Goal: Task Accomplishment & Management: Use online tool/utility

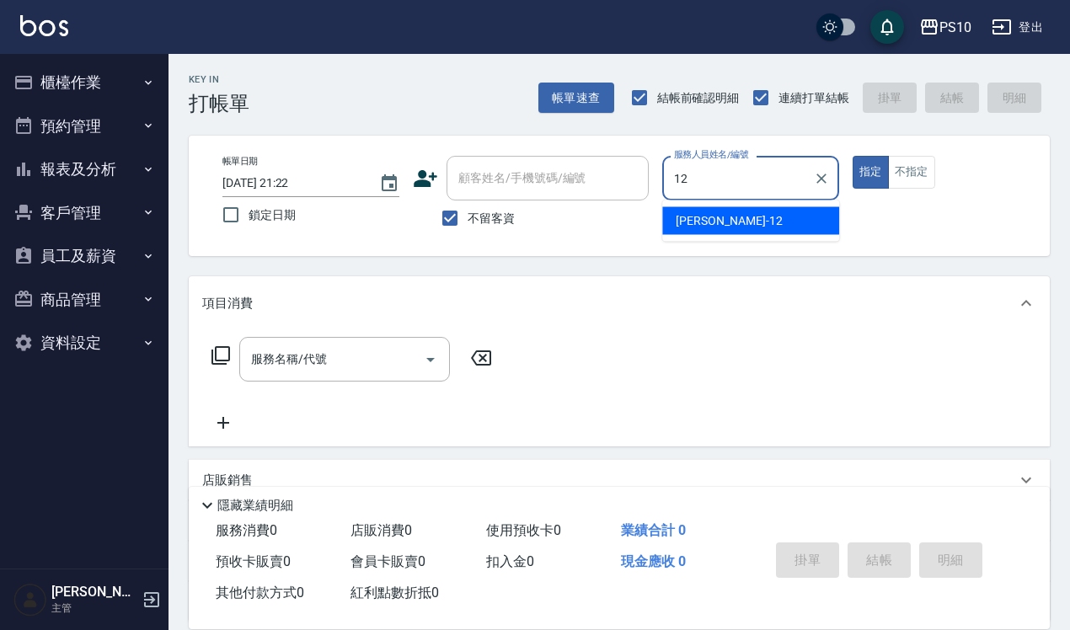
type input "[PERSON_NAME]-12"
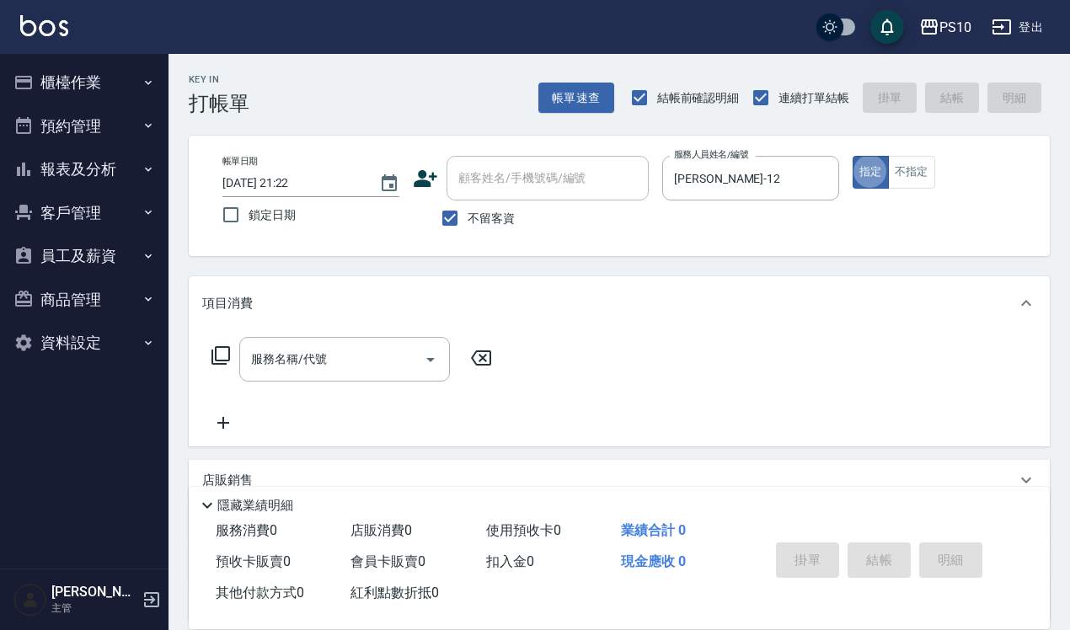
type button "true"
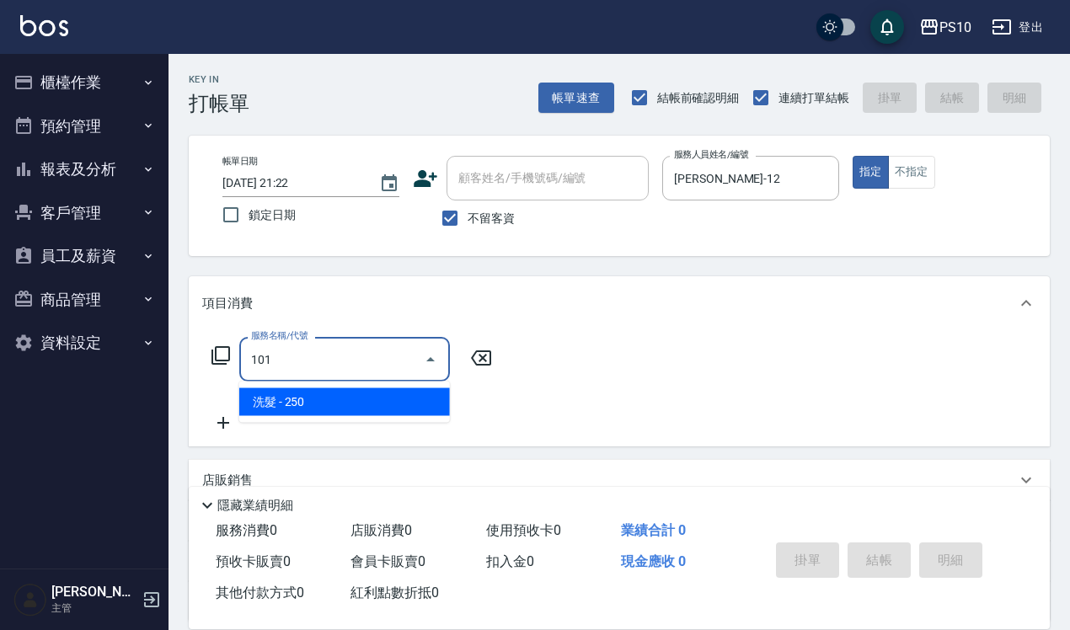
type input "洗髮(101)"
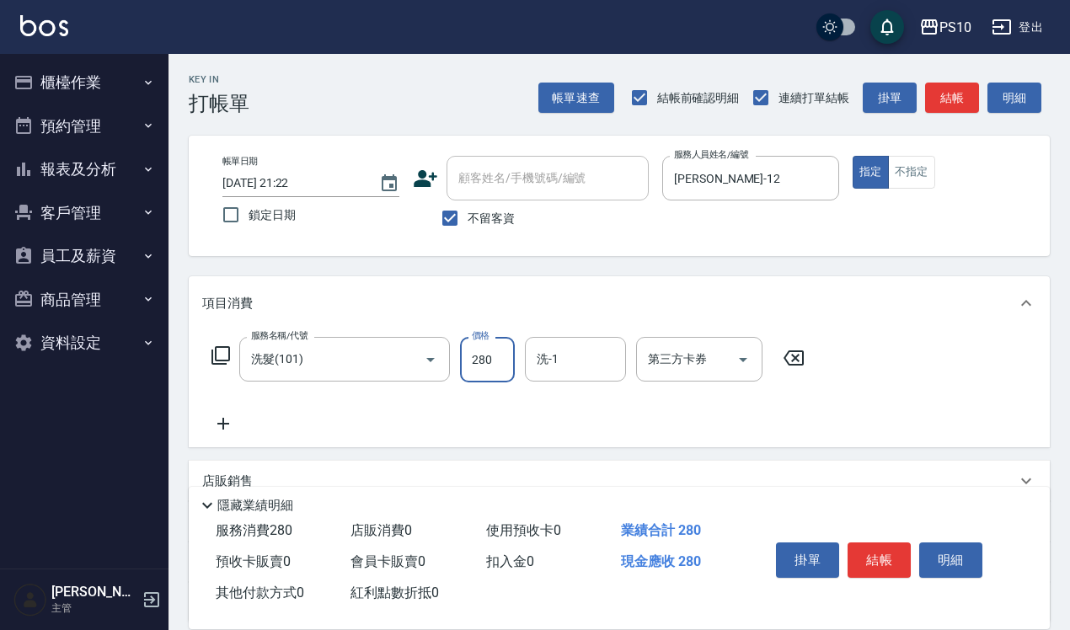
type input "280"
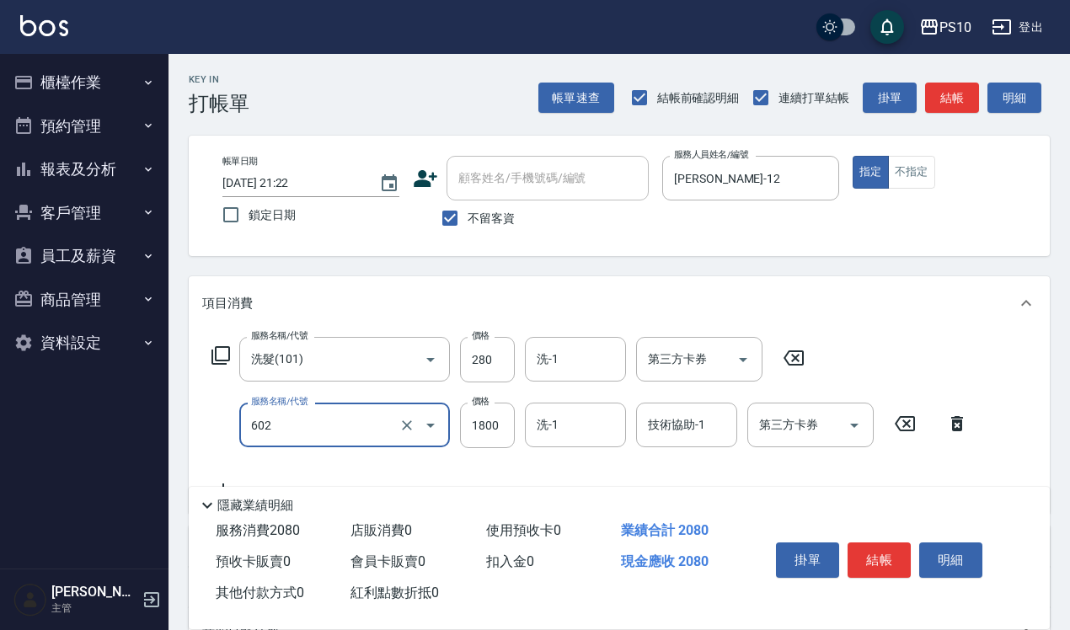
type input "蘆薈髮膜(602)"
type input "1000"
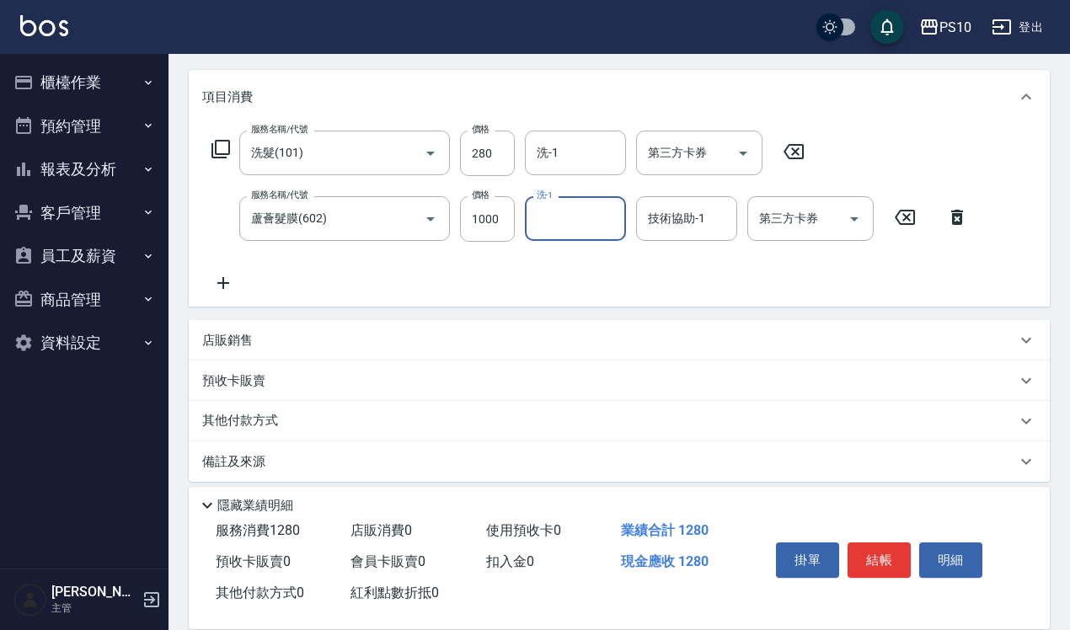
scroll to position [217, 0]
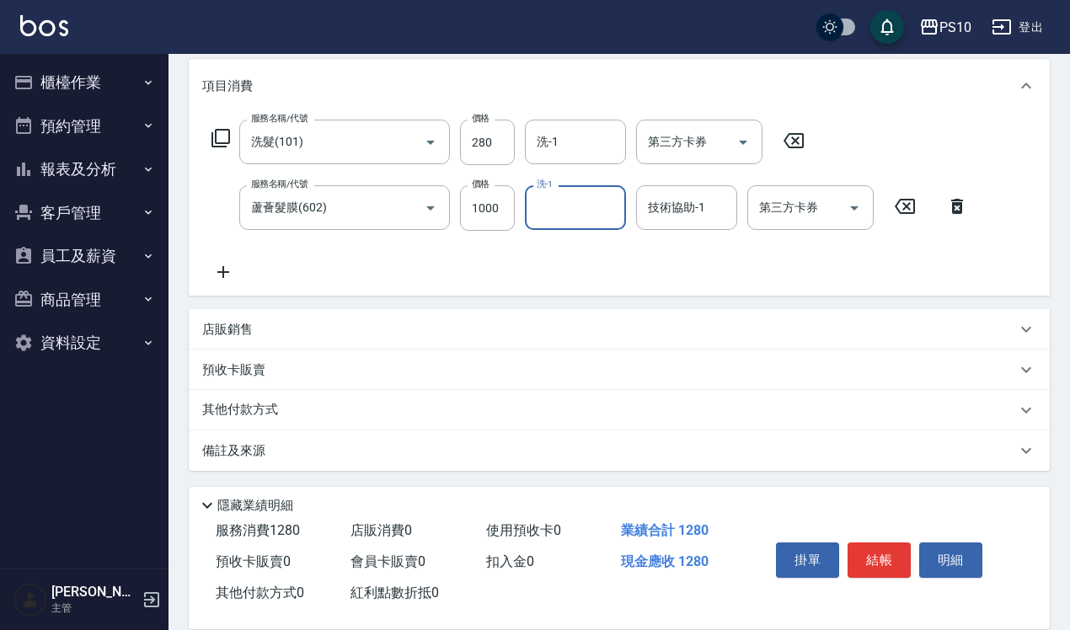
click at [246, 407] on p "其他付款方式" at bounding box center [244, 410] width 84 height 19
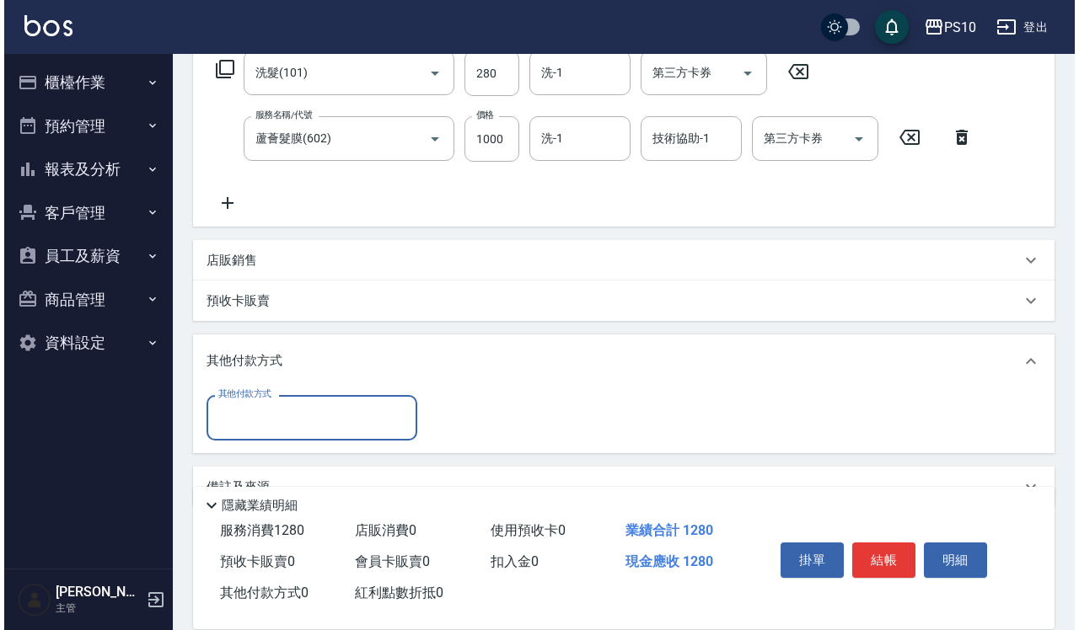
scroll to position [323, 0]
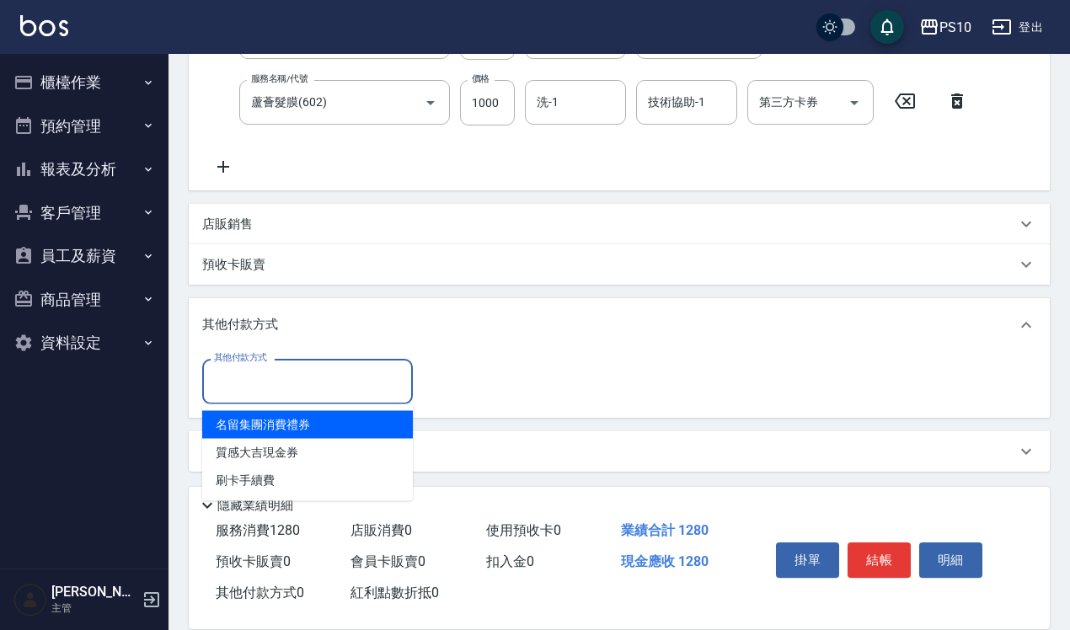
click at [312, 376] on input "其他付款方式" at bounding box center [307, 381] width 195 height 29
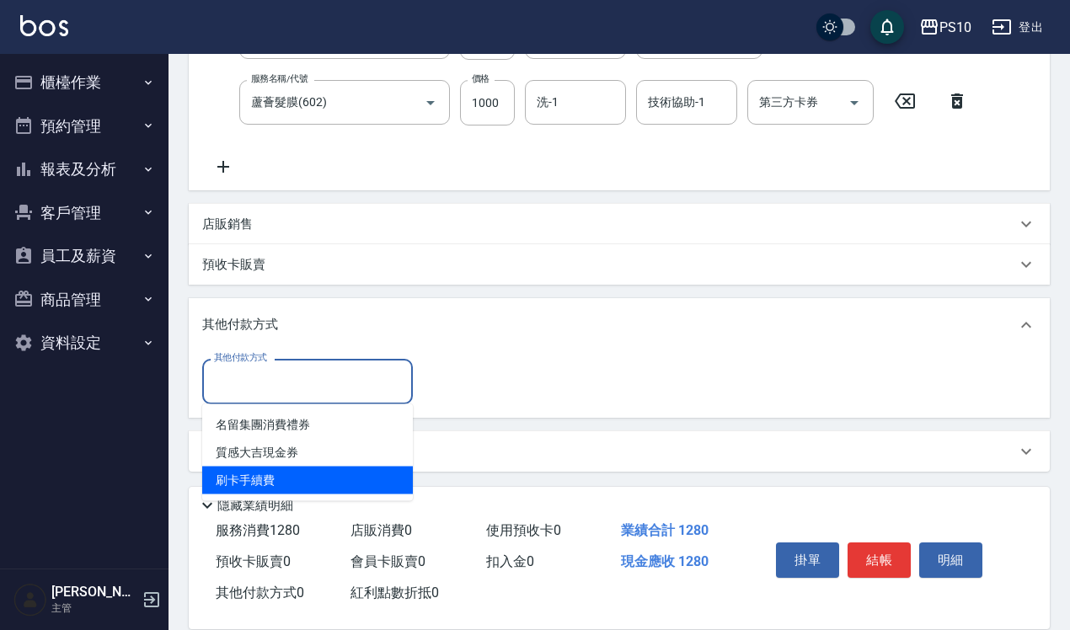
click at [322, 476] on span "刷卡手續費" at bounding box center [307, 481] width 211 height 28
type input "刷卡手續費"
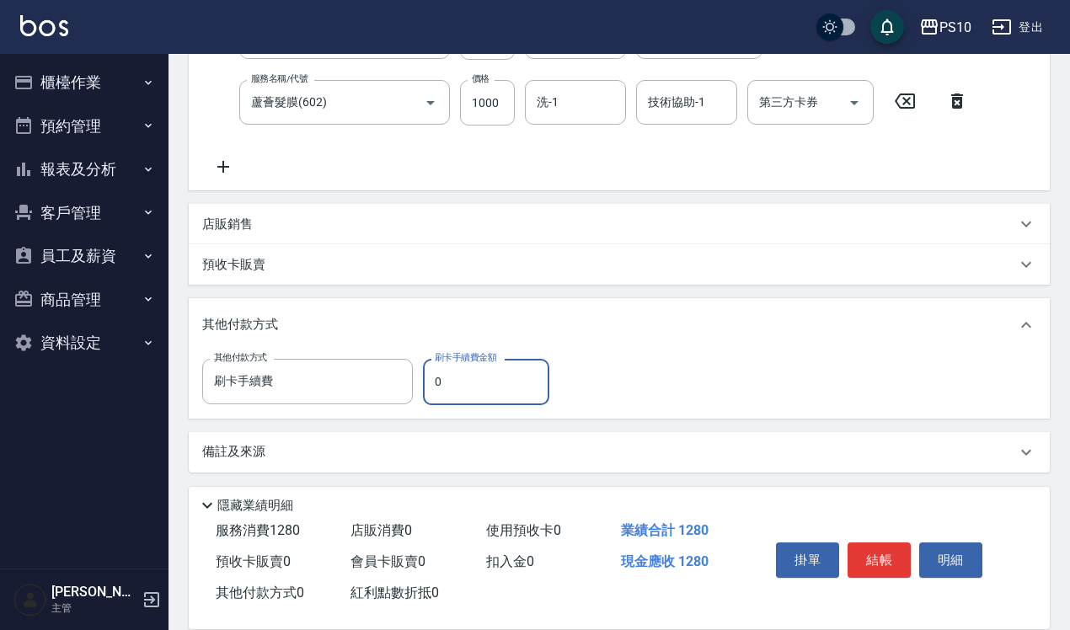
drag, startPoint x: 463, startPoint y: 398, endPoint x: 421, endPoint y: 420, distance: 47.5
click at [421, 420] on div "項目消費 服務名稱/代號 洗髮(101) 服務名稱/代號 價格 280 價格 洗-1 洗-1 第三方卡券 第三方卡券 服務名稱/代號 蘆薈髮膜(602) 服務…" at bounding box center [619, 213] width 861 height 518
type input "1280"
click at [882, 544] on button "結帳" at bounding box center [879, 560] width 63 height 35
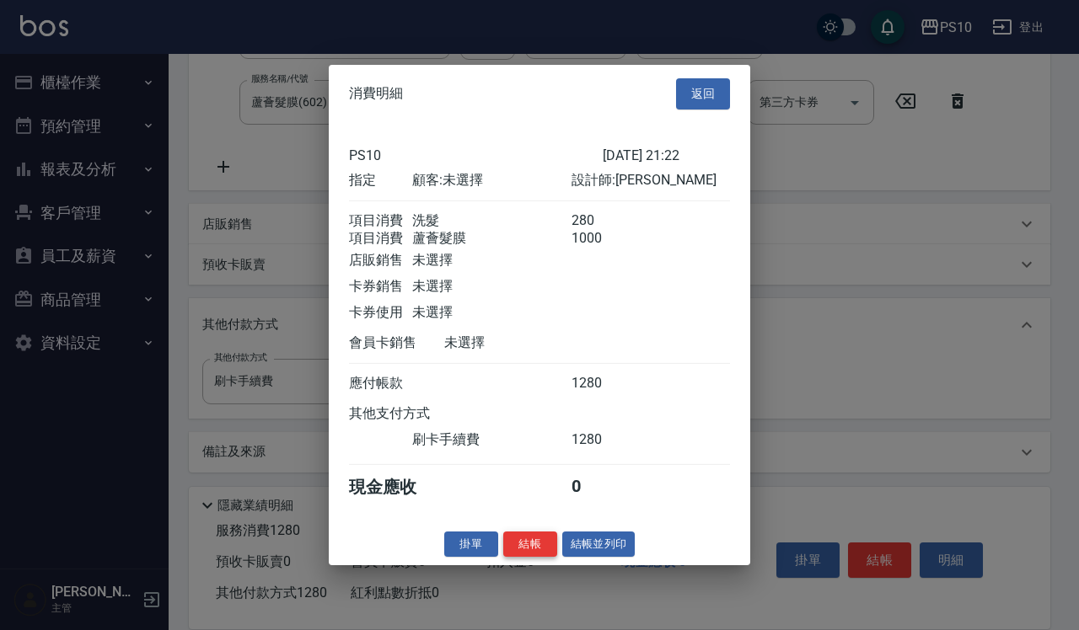
click at [528, 557] on button "結帳" at bounding box center [530, 544] width 54 height 26
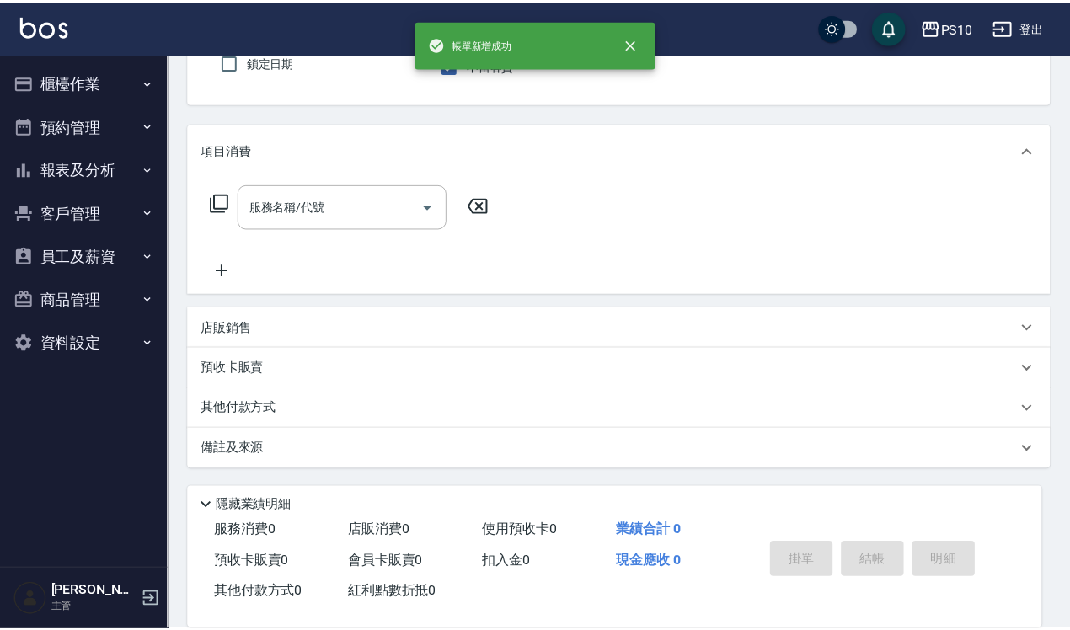
scroll to position [0, 0]
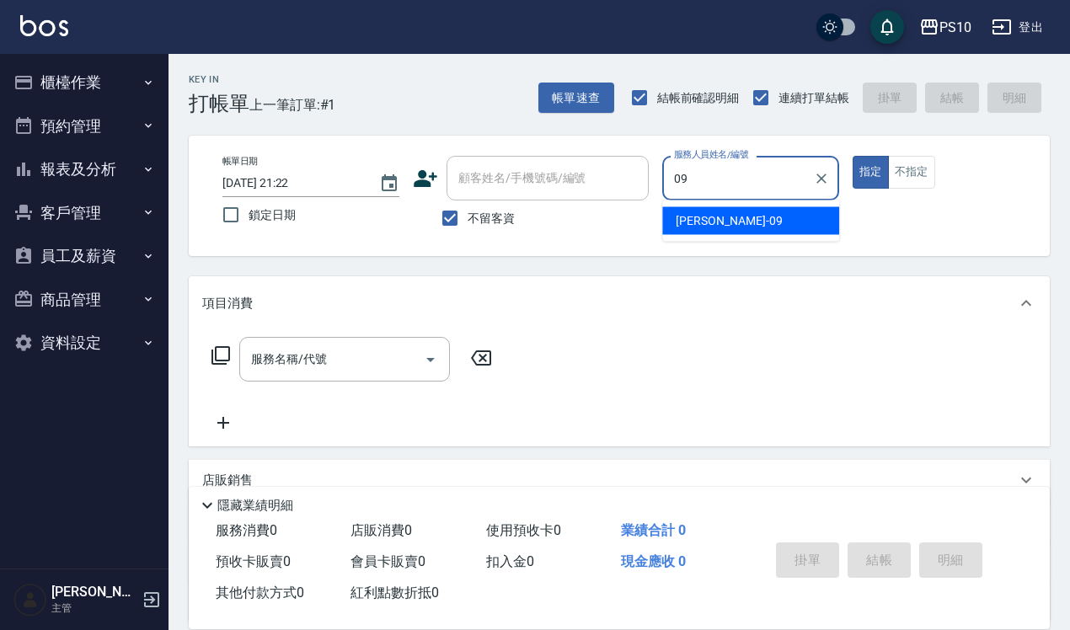
type input "[PERSON_NAME]-09"
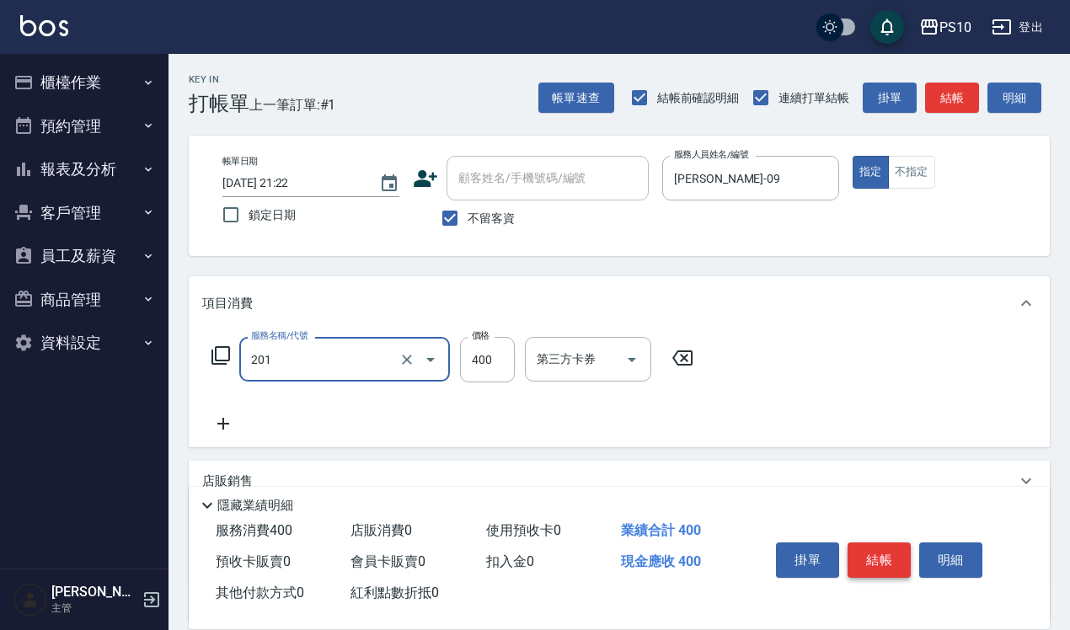
click at [869, 549] on button "結帳" at bounding box center [879, 560] width 63 height 35
type input "剪髮(201)"
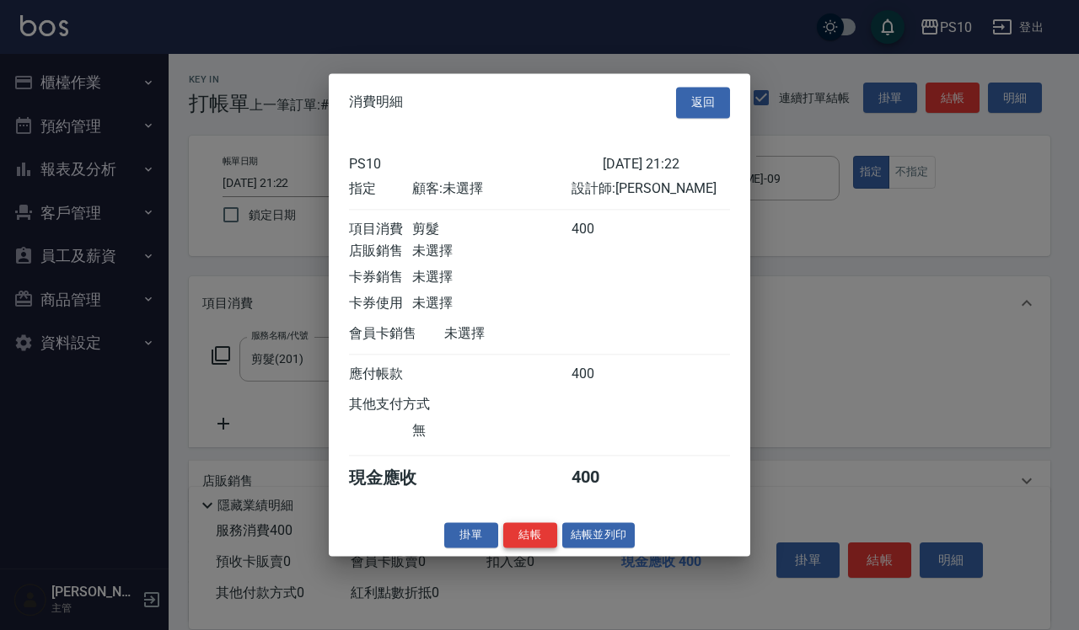
click at [533, 549] on button "結帳" at bounding box center [530, 535] width 54 height 26
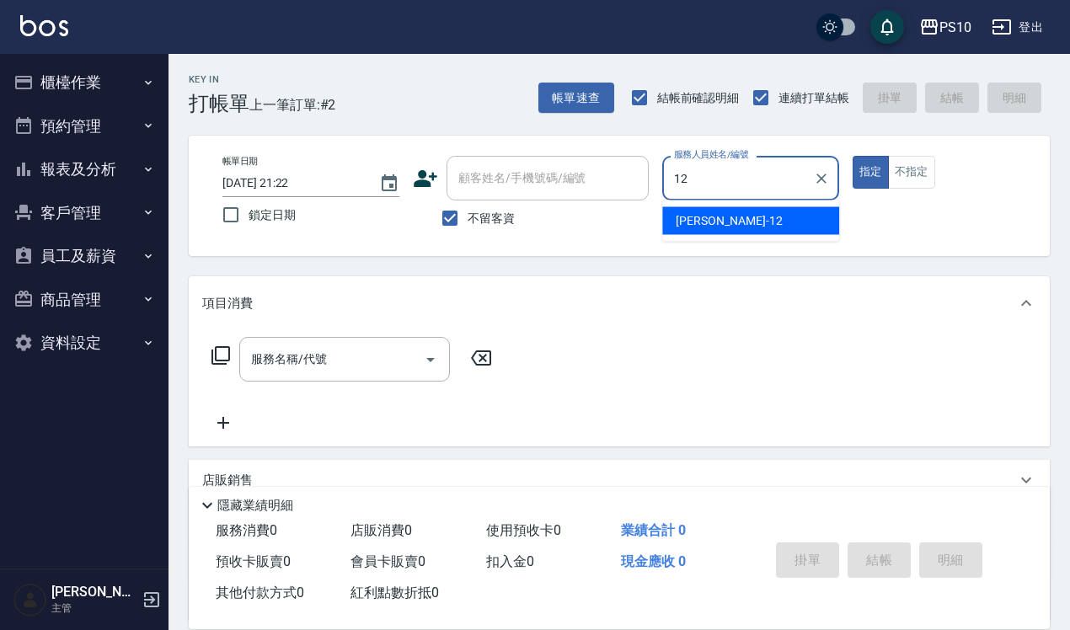
type input "[PERSON_NAME]-12"
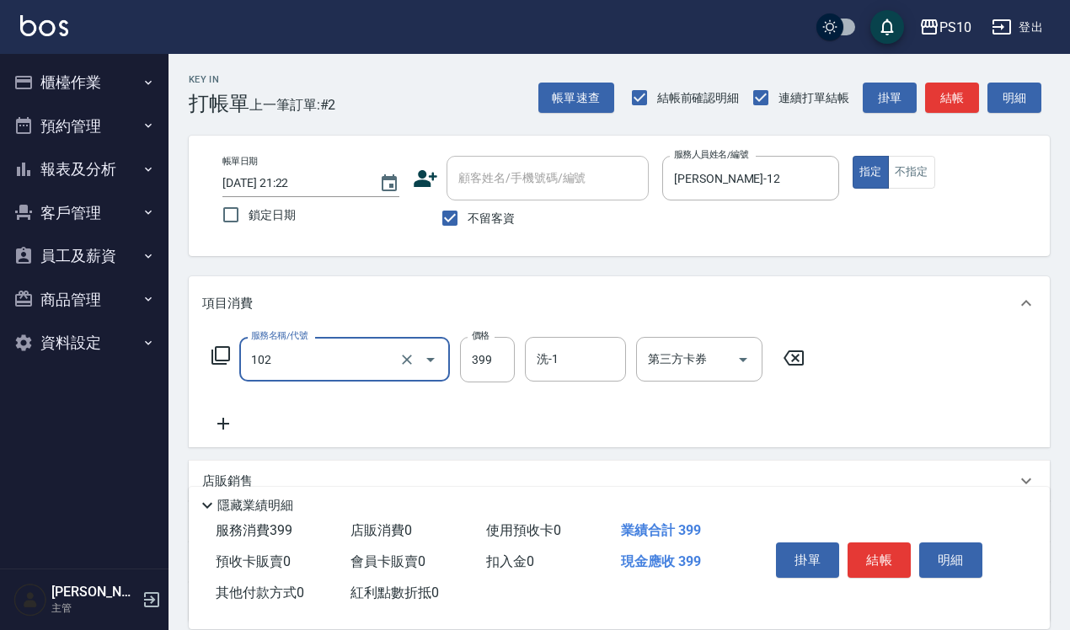
type input "SPA洗髮399(102)"
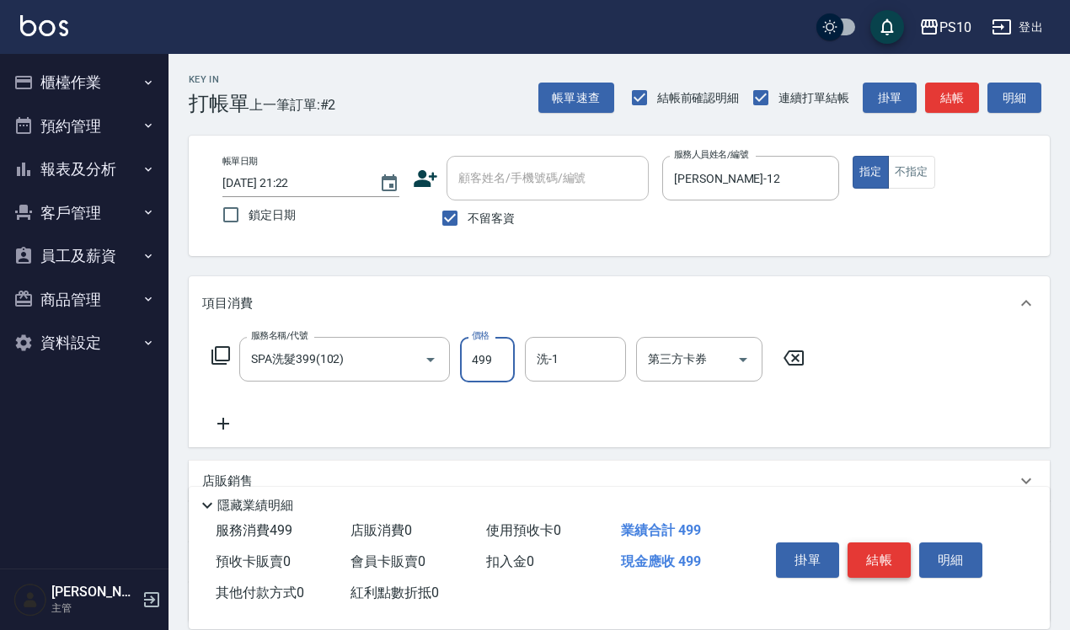
type input "499"
click at [872, 545] on button "結帳" at bounding box center [879, 560] width 63 height 35
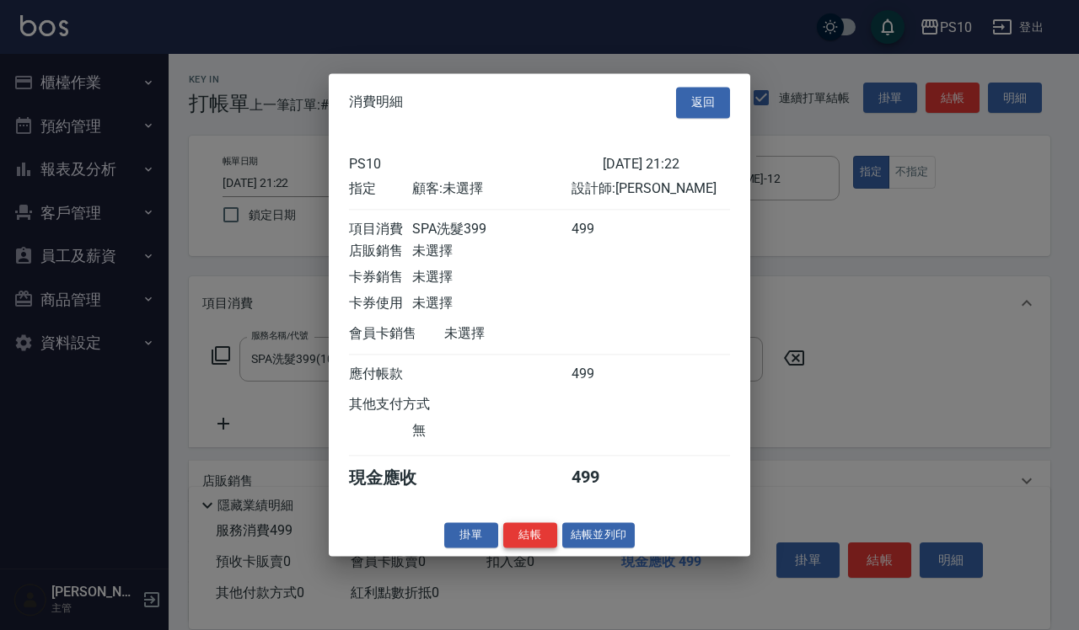
click at [550, 549] on button "結帳" at bounding box center [530, 535] width 54 height 26
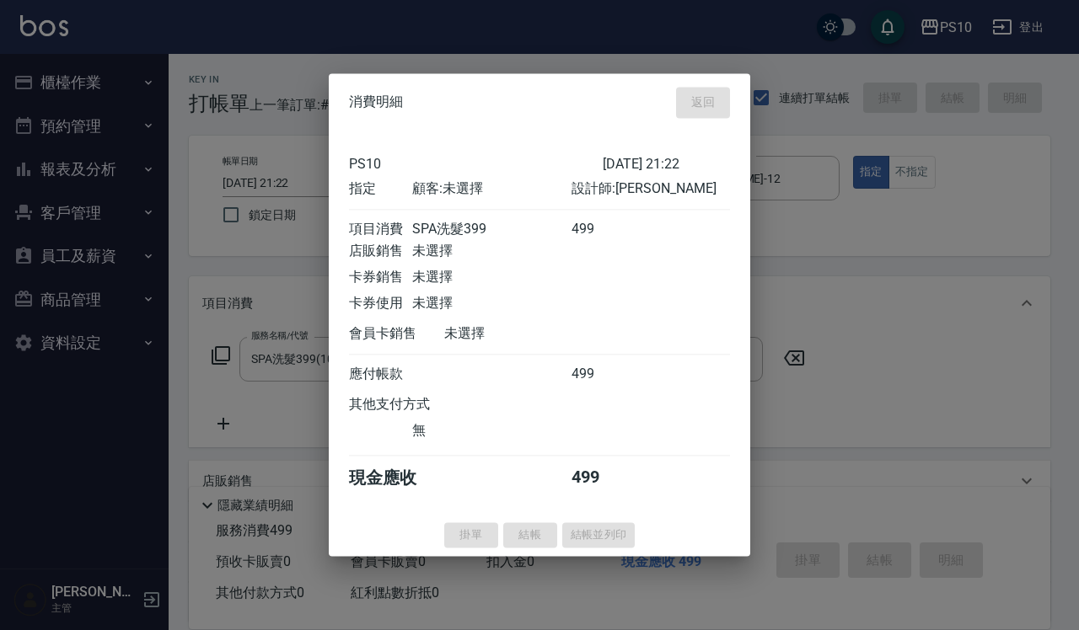
type input "[DATE] 21:23"
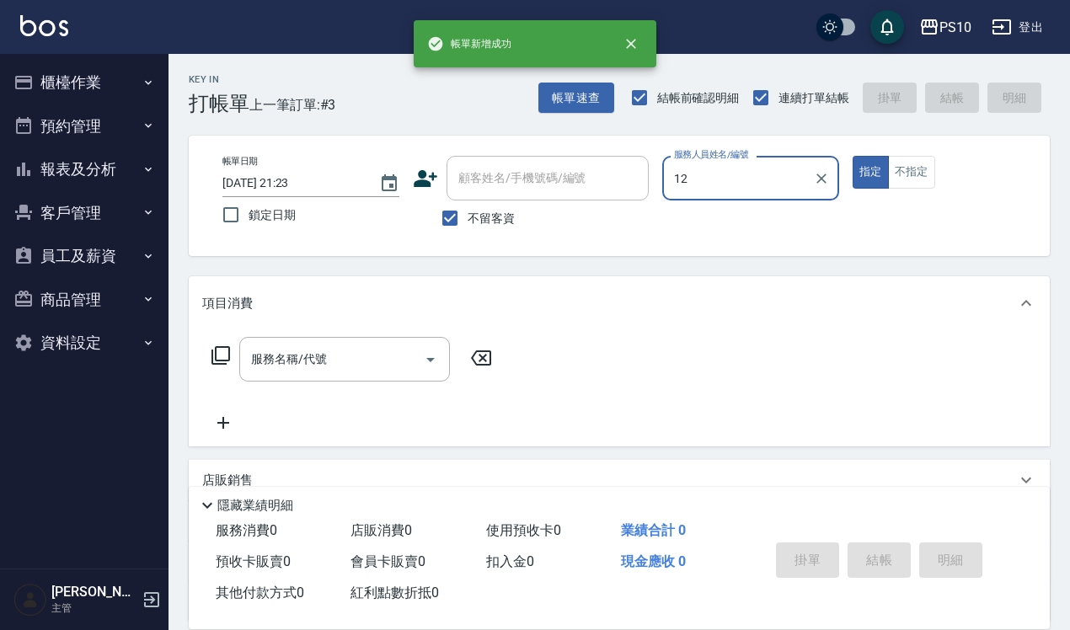
type input "[PERSON_NAME]-12"
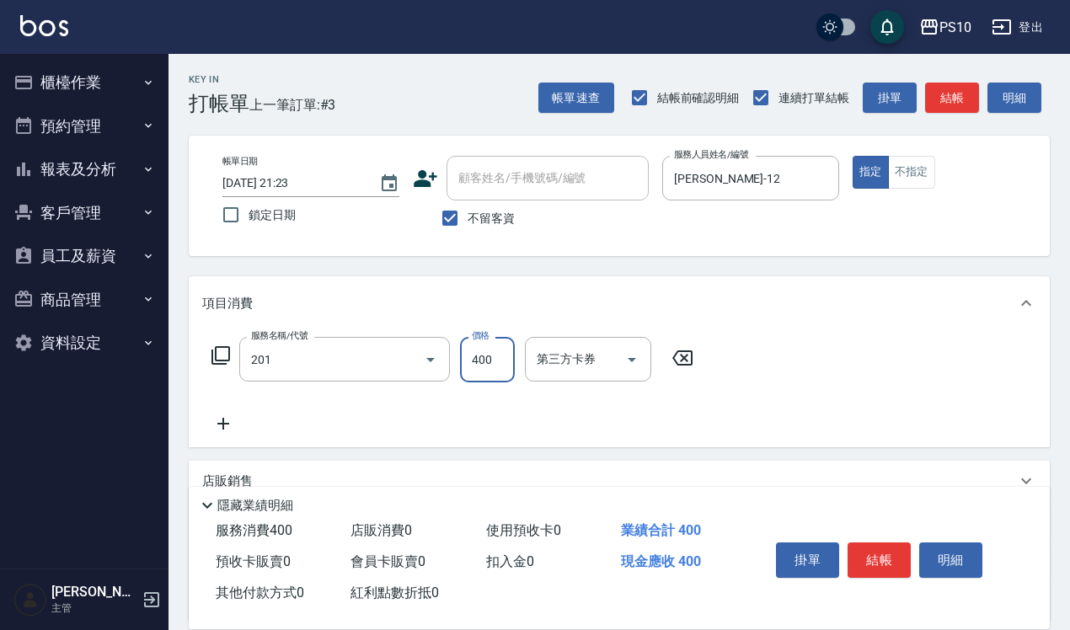
type input "剪髮(201)"
type input "250"
drag, startPoint x: 915, startPoint y: 178, endPoint x: 902, endPoint y: 549, distance: 371.0
click at [915, 178] on button "不指定" at bounding box center [911, 172] width 47 height 33
click at [870, 563] on button "結帳" at bounding box center [879, 560] width 63 height 35
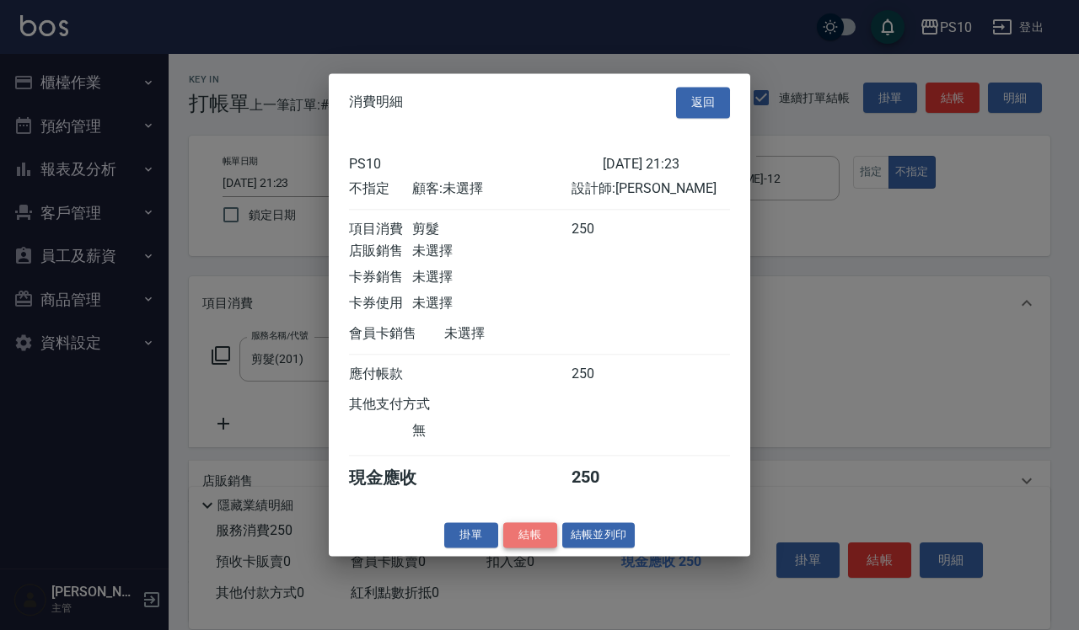
click at [517, 544] on button "結帳" at bounding box center [530, 535] width 54 height 26
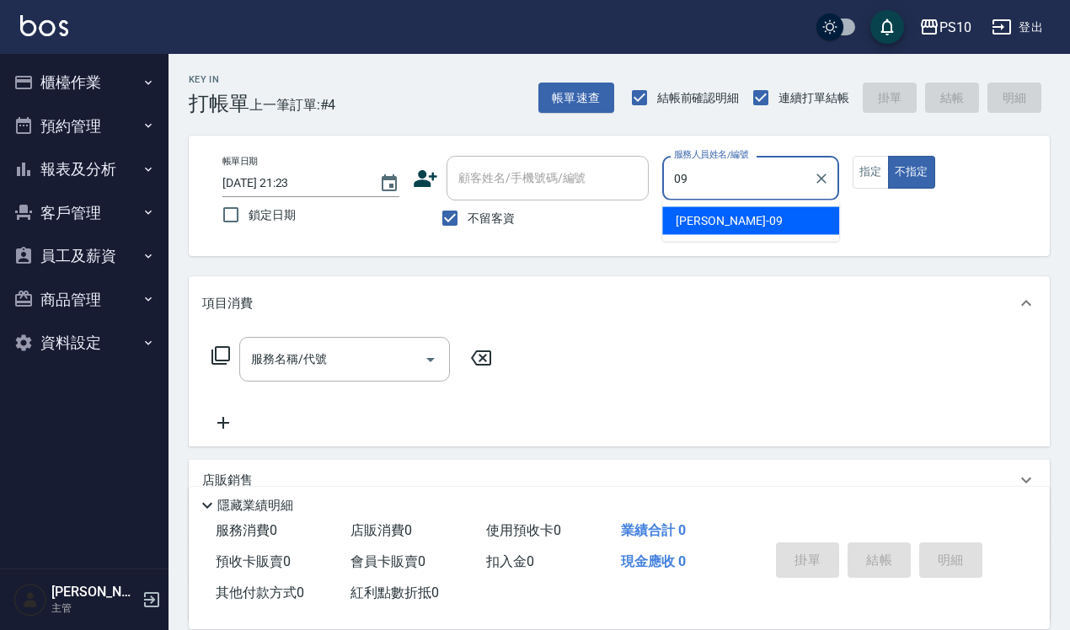
type input "[PERSON_NAME]-09"
type button "false"
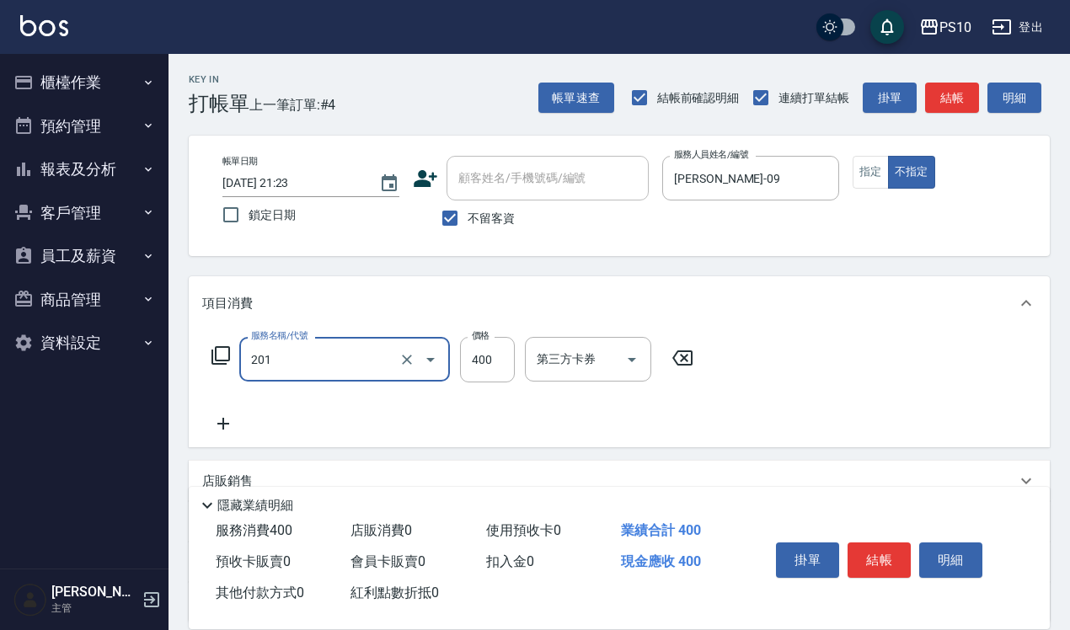
type input "剪髮(201)"
type input "200"
drag, startPoint x: 876, startPoint y: 167, endPoint x: 877, endPoint y: 207, distance: 40.5
click at [876, 167] on button "指定" at bounding box center [871, 172] width 36 height 33
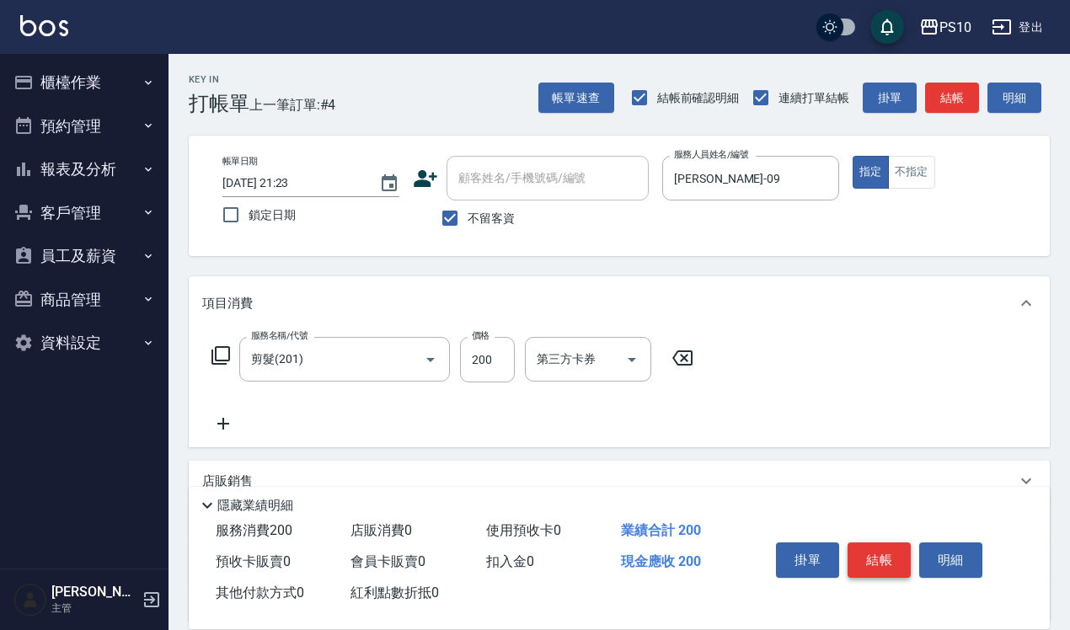
click at [886, 549] on button "結帳" at bounding box center [879, 560] width 63 height 35
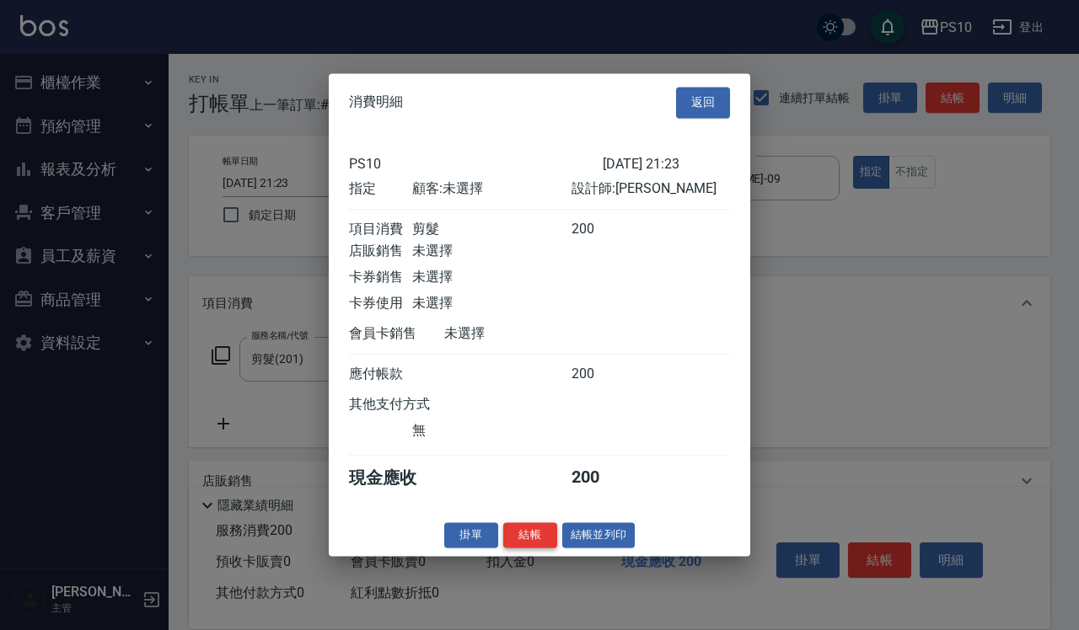
click at [527, 539] on button "結帳" at bounding box center [530, 535] width 54 height 26
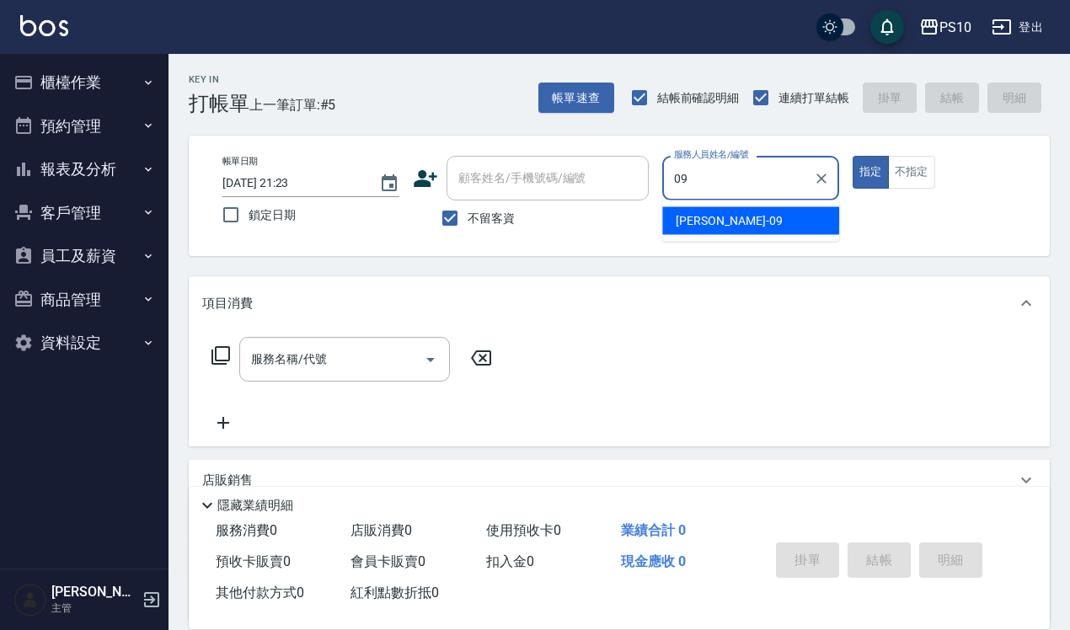
type input "[PERSON_NAME]-09"
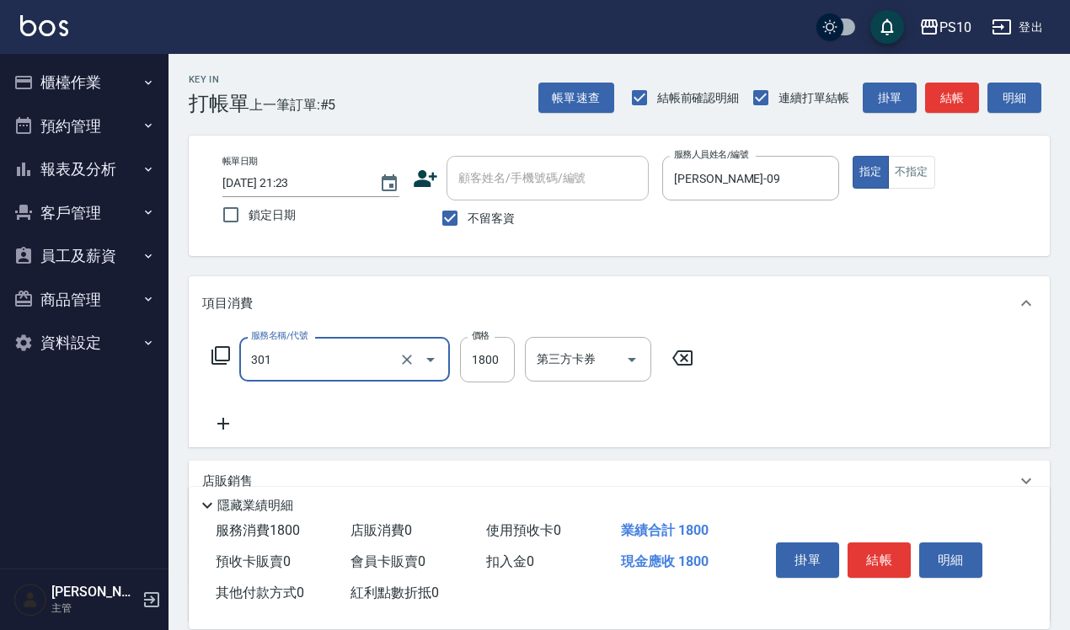
type input "冷燙短髮(301)"
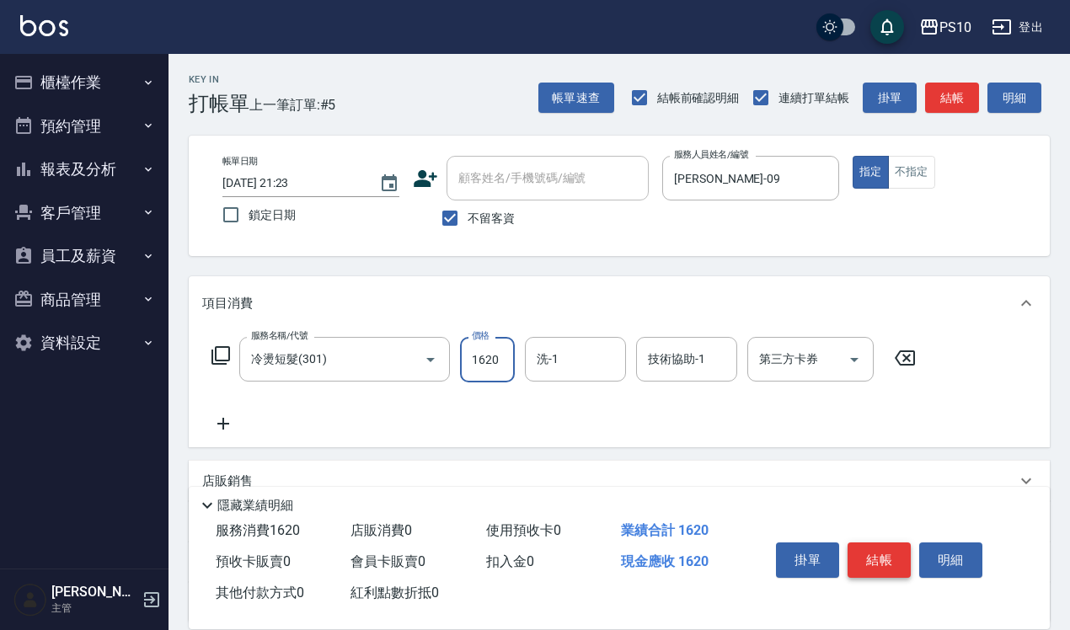
type input "1620"
click at [887, 543] on button "結帳" at bounding box center [879, 560] width 63 height 35
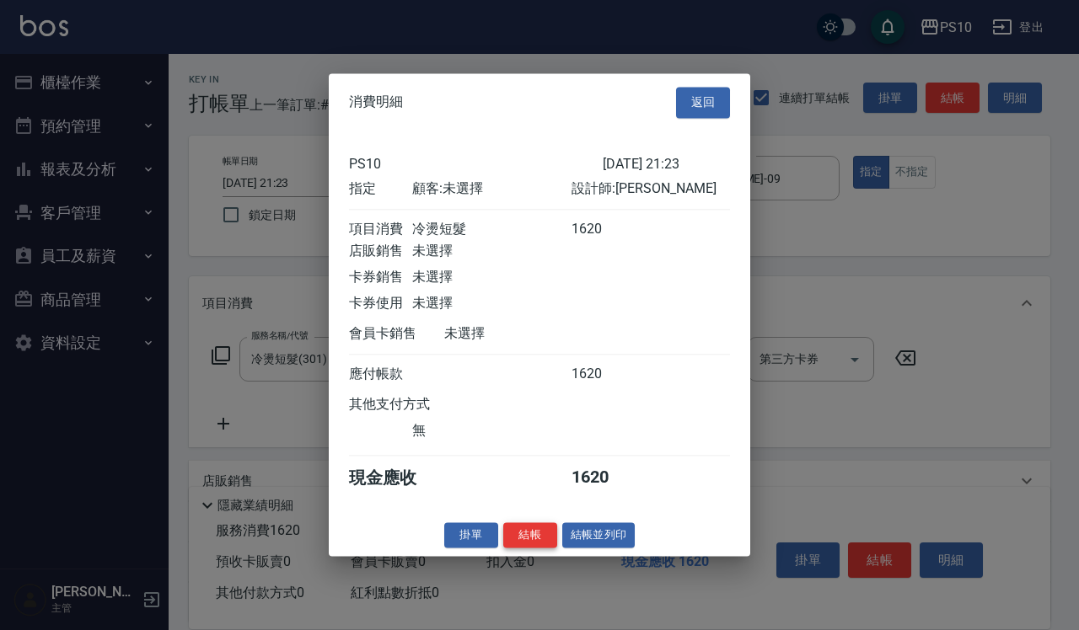
click at [529, 541] on button "結帳" at bounding box center [530, 535] width 54 height 26
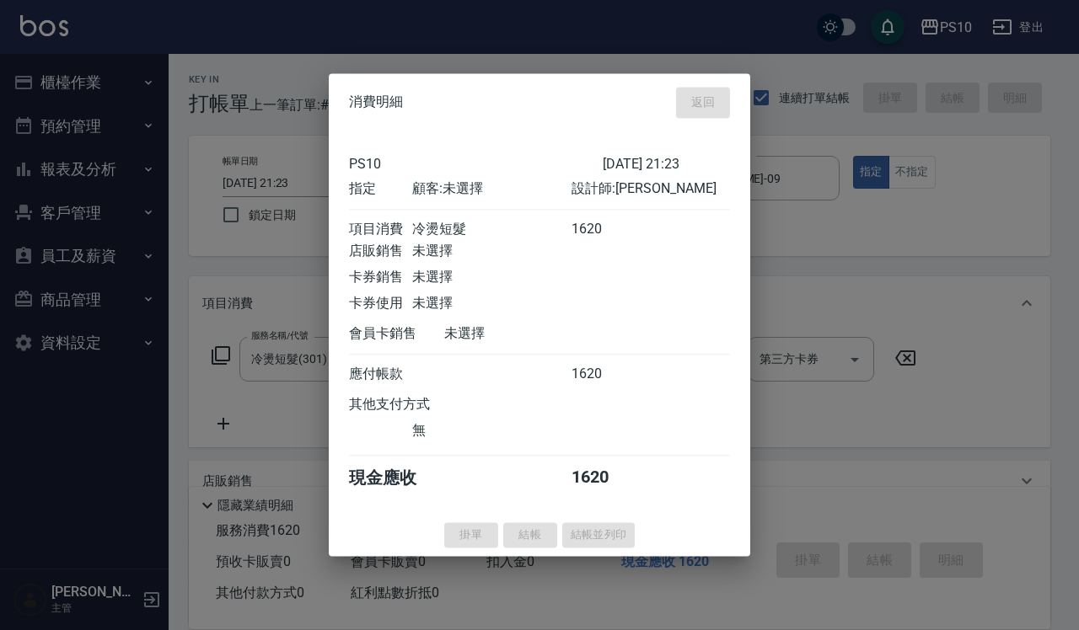
type input "[DATE] 21:24"
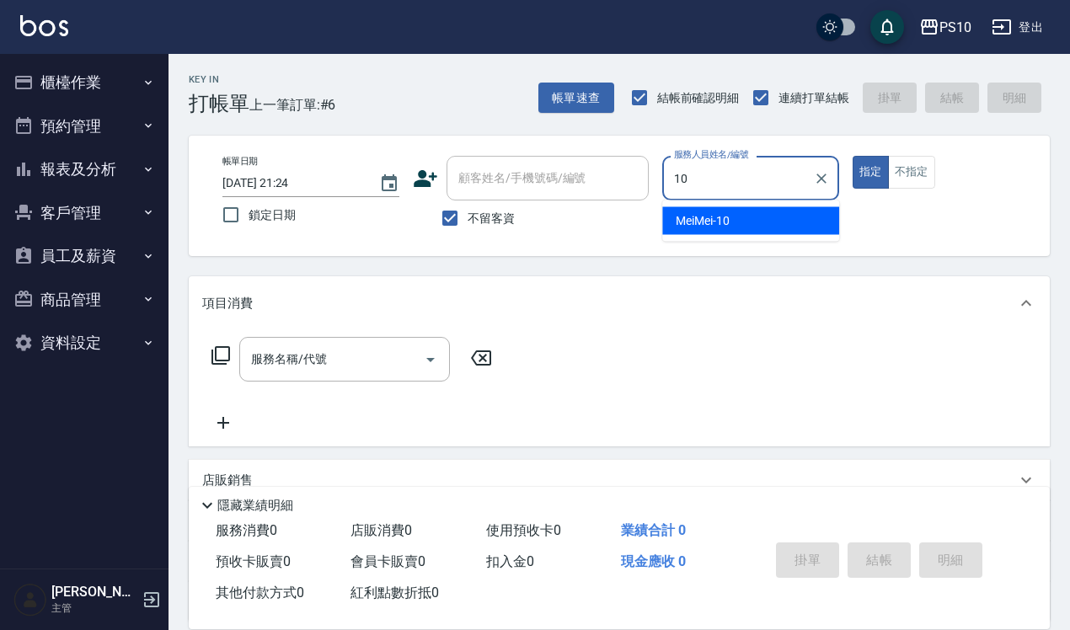
type input "MeiMei-10"
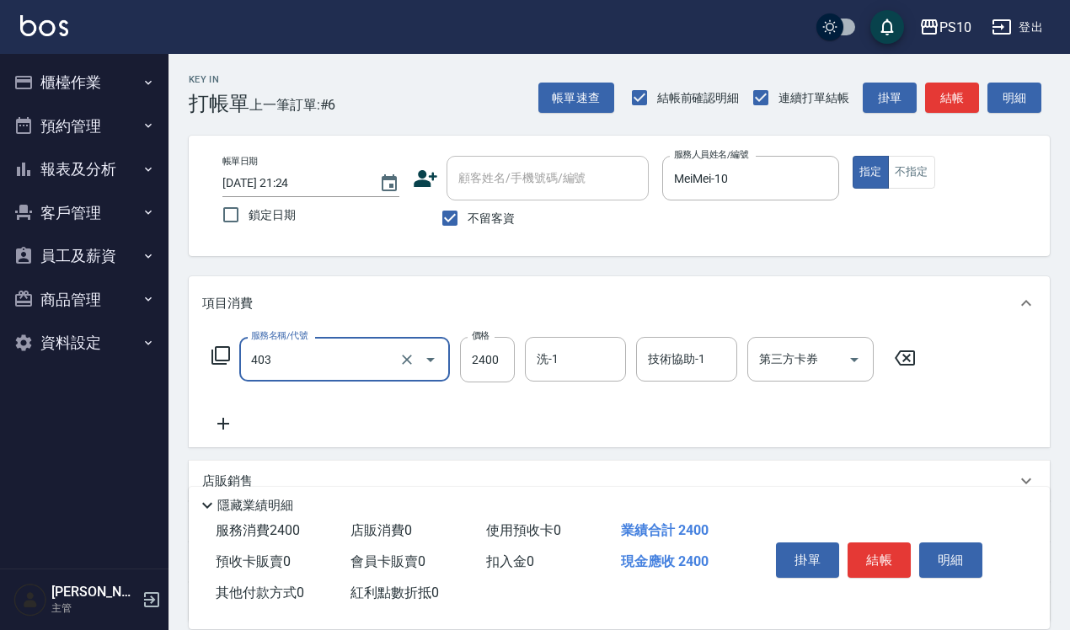
type input "染髮長髮(403)"
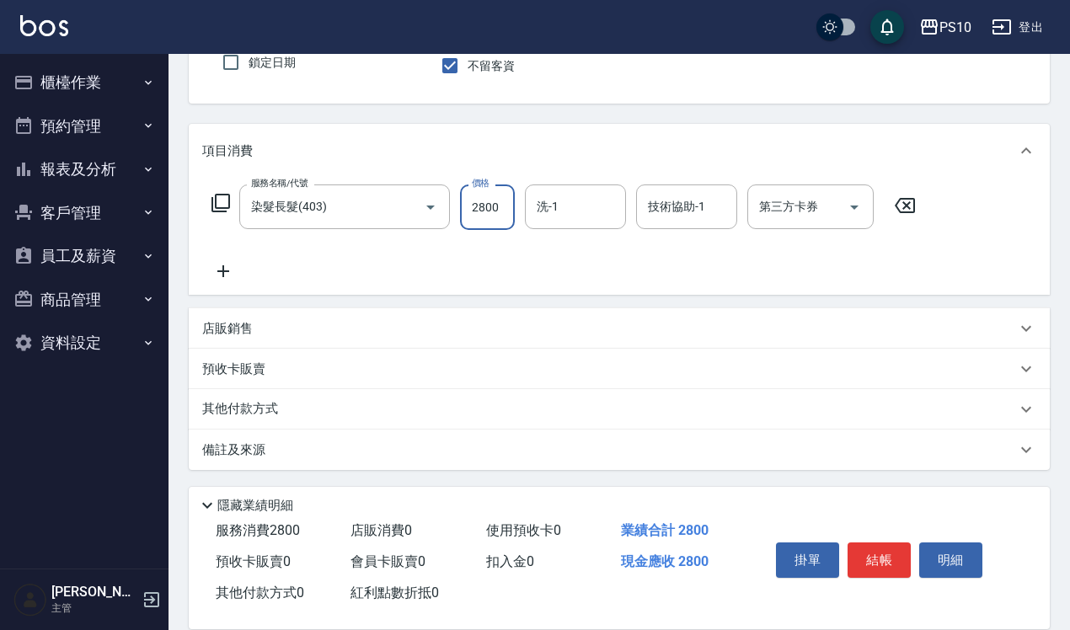
type input "2800"
click at [283, 404] on p "其他付款方式" at bounding box center [244, 409] width 84 height 19
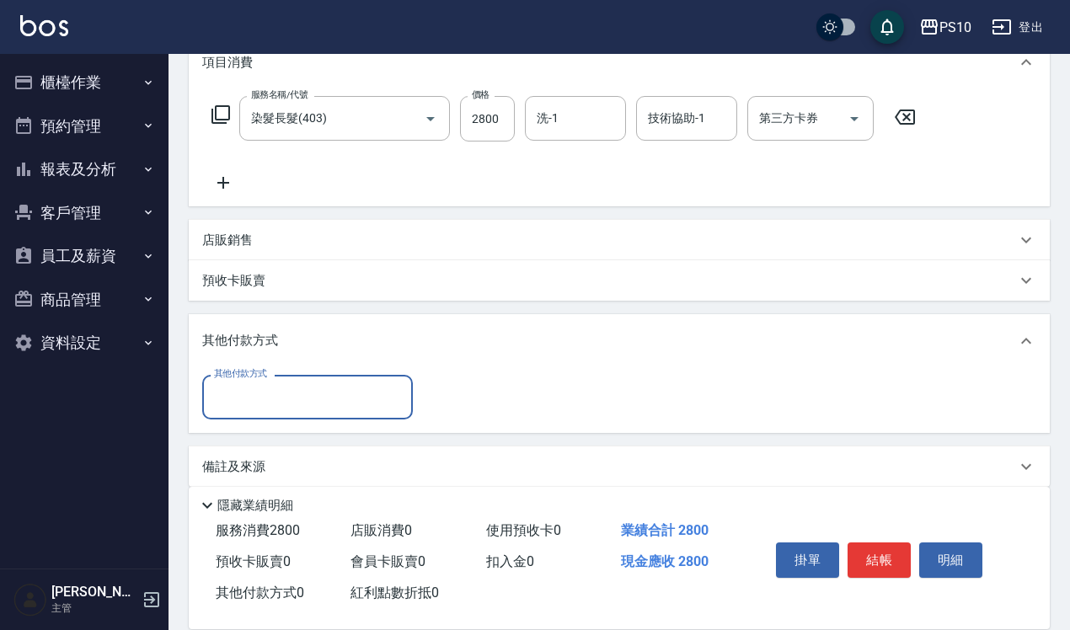
scroll to position [258, 0]
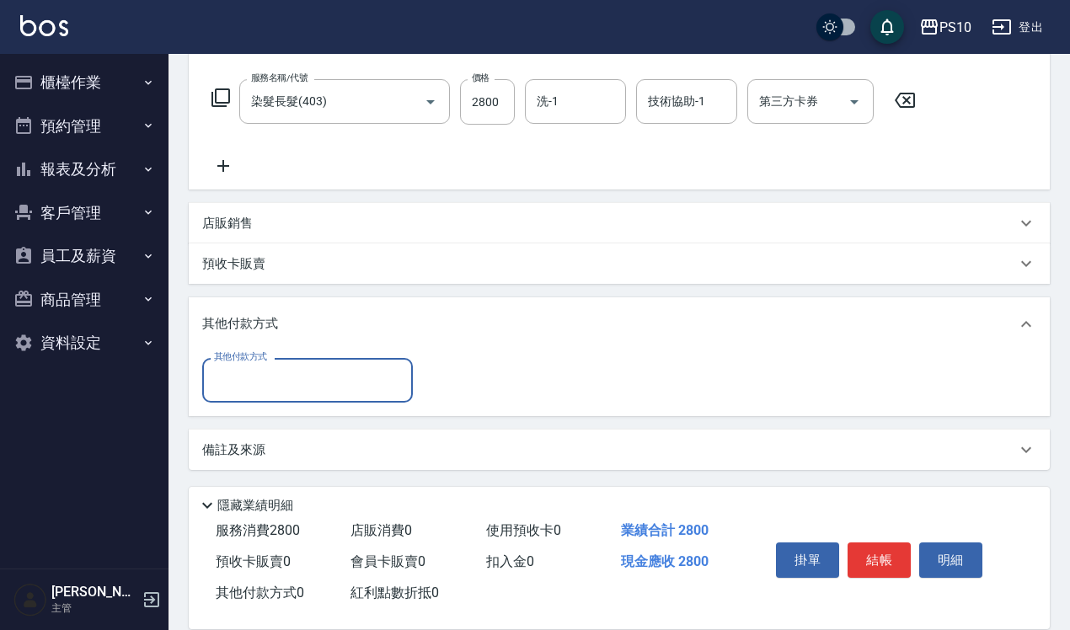
click at [282, 381] on input "其他付款方式" at bounding box center [307, 380] width 195 height 29
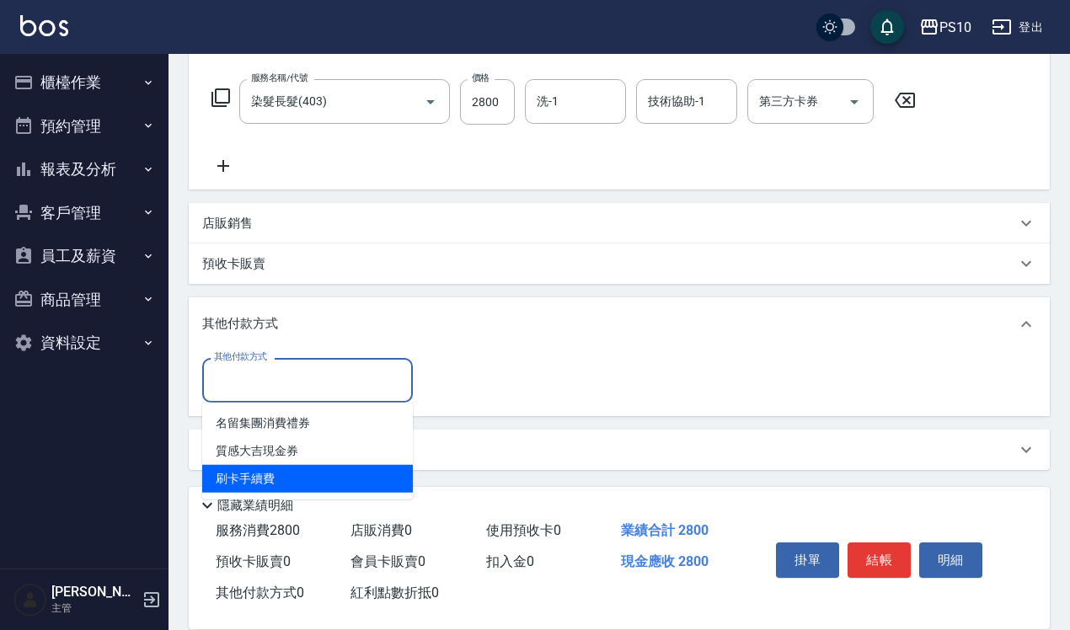
click at [289, 473] on span "刷卡手續費" at bounding box center [307, 479] width 211 height 28
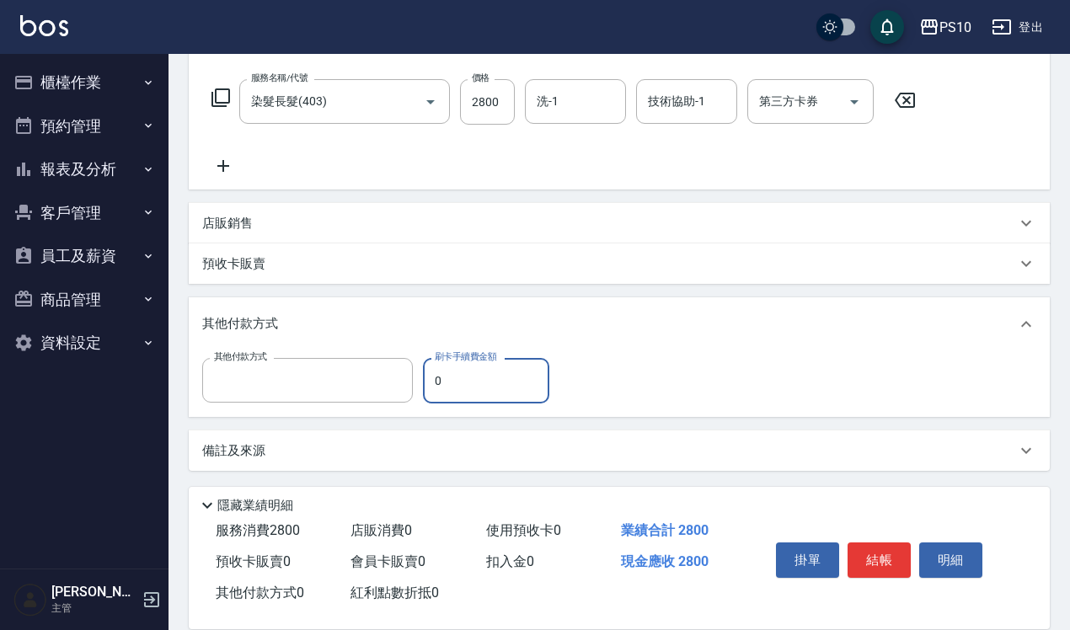
type input "刷卡手續費"
drag, startPoint x: 430, startPoint y: 379, endPoint x: 453, endPoint y: 388, distance: 25.3
click at [453, 388] on input "0" at bounding box center [486, 381] width 126 height 46
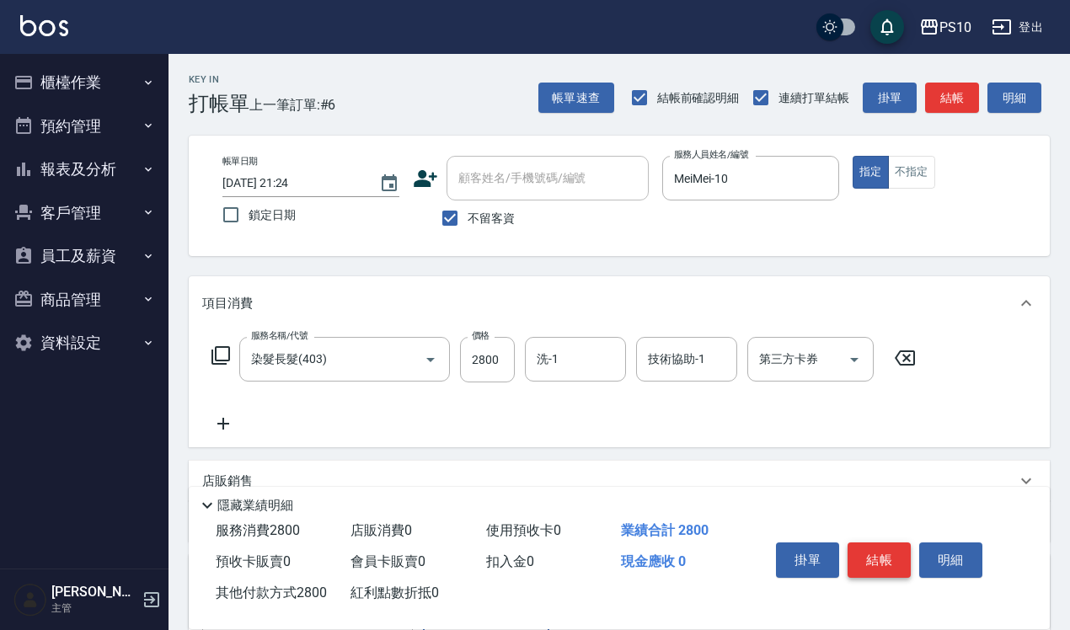
type input "2800"
click at [889, 553] on button "結帳" at bounding box center [879, 560] width 63 height 35
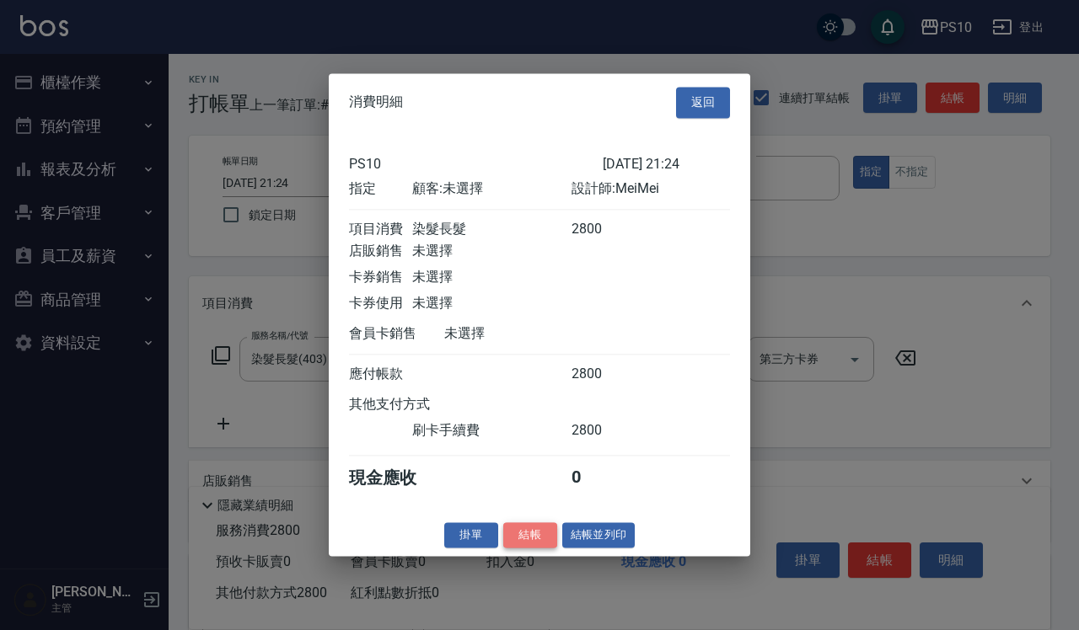
click at [524, 544] on button "結帳" at bounding box center [530, 535] width 54 height 26
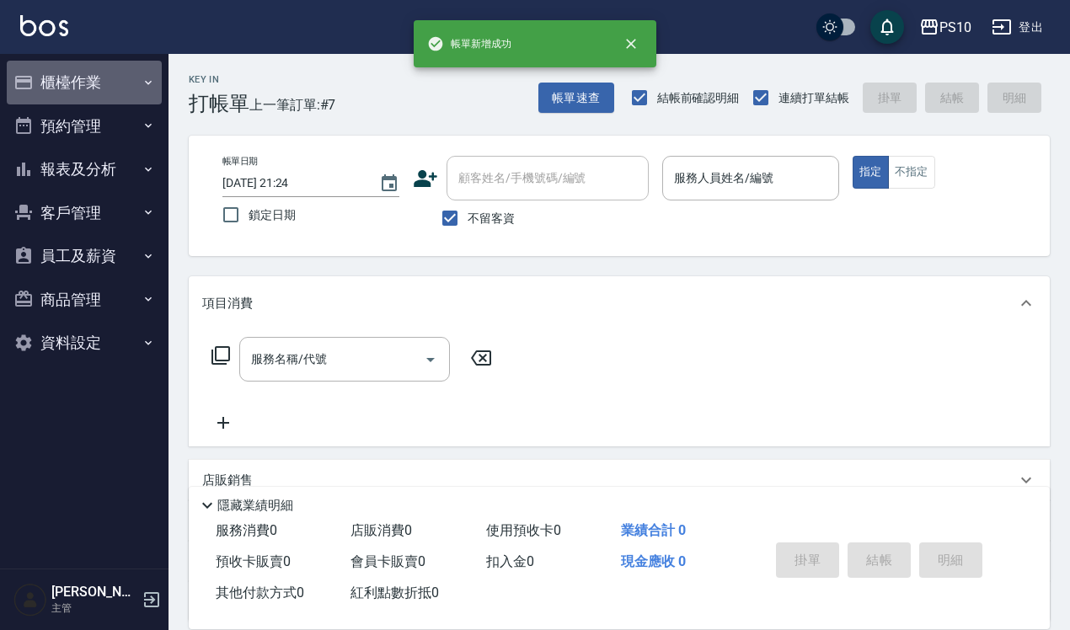
click at [94, 89] on button "櫃檯作業" at bounding box center [84, 83] width 155 height 44
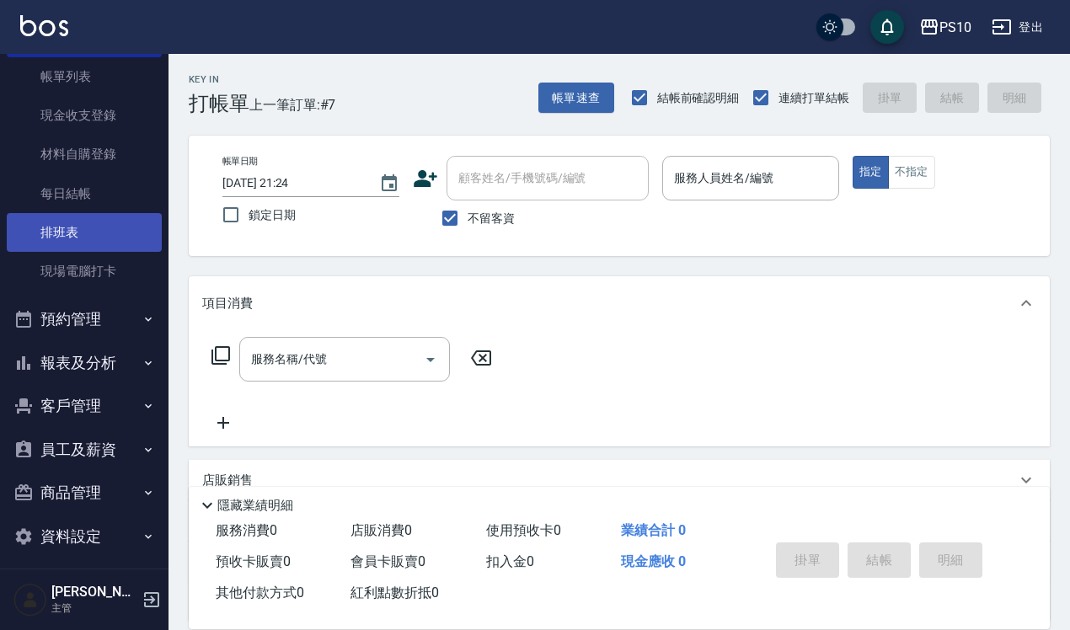
scroll to position [102, 0]
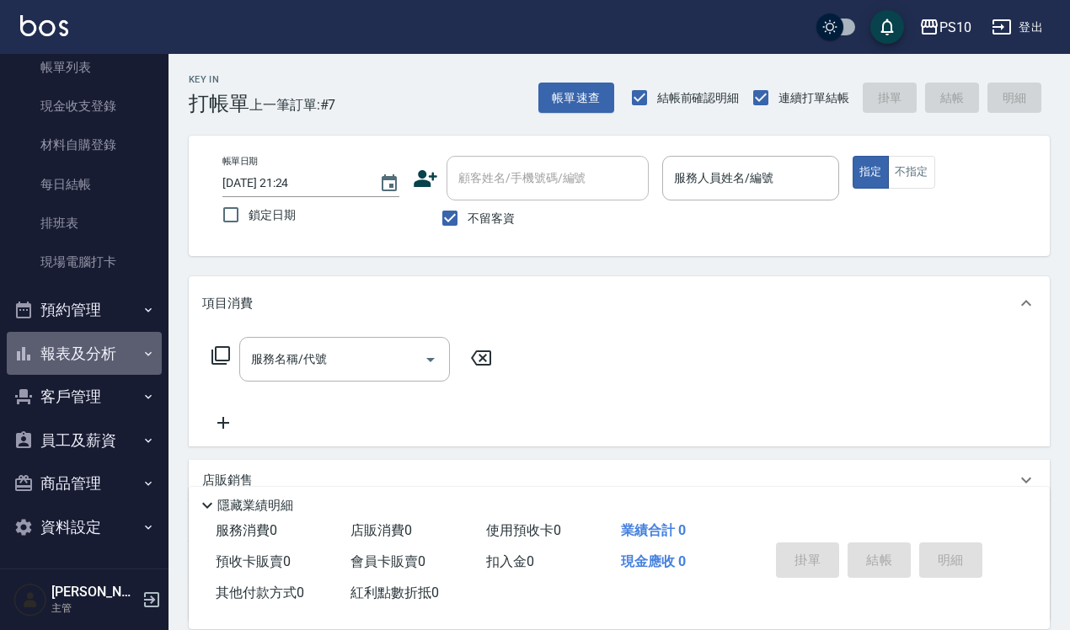
click at [118, 345] on button "報表及分析" at bounding box center [84, 354] width 155 height 44
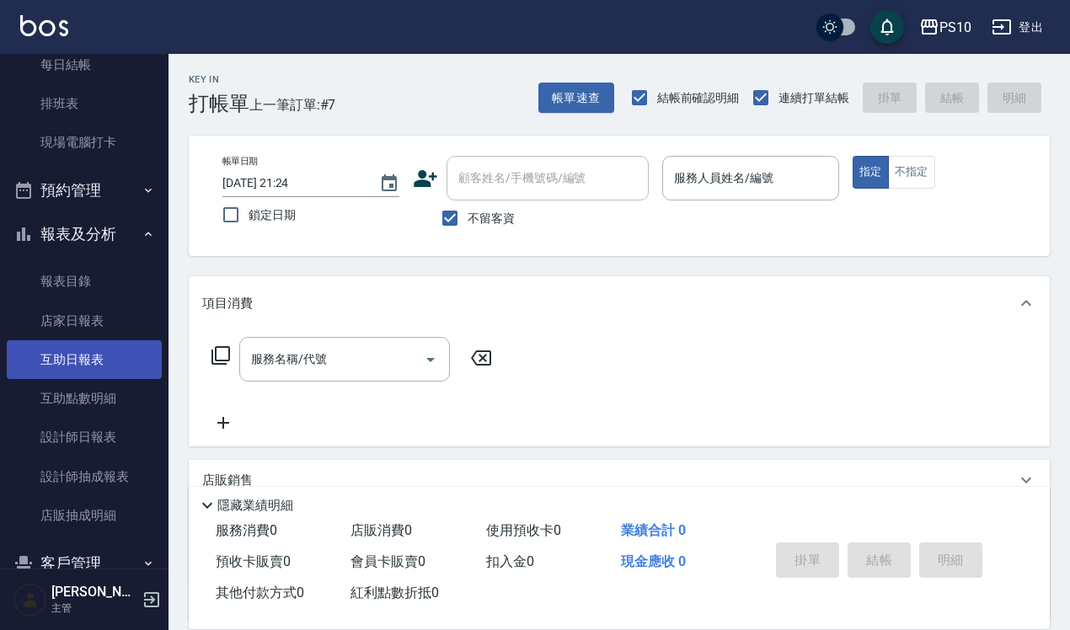
scroll to position [313, 0]
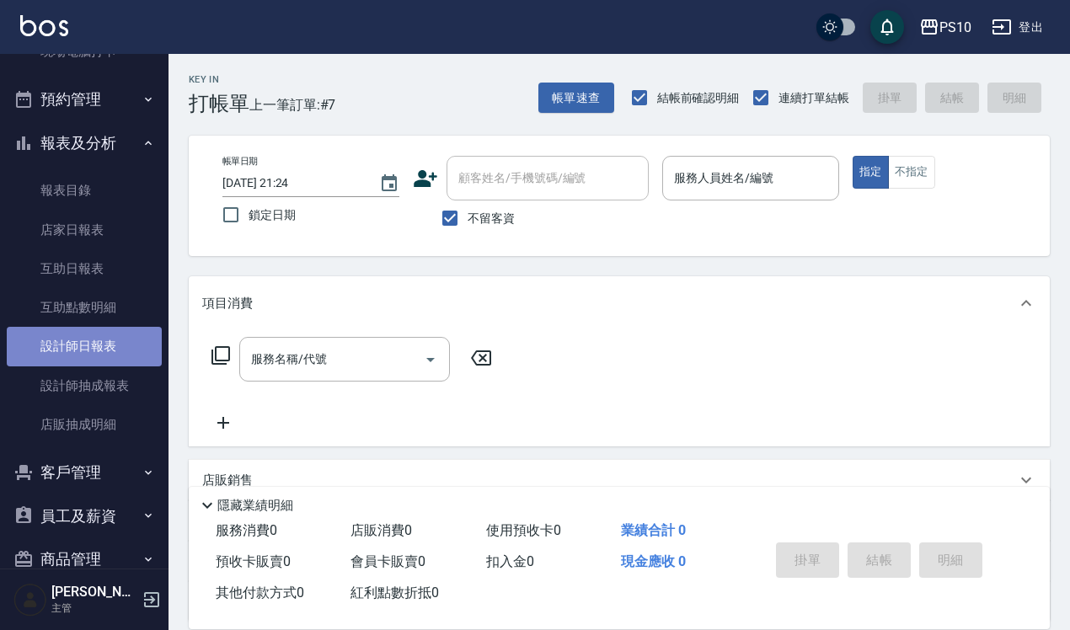
click at [107, 350] on link "設計師日報表" at bounding box center [84, 346] width 155 height 39
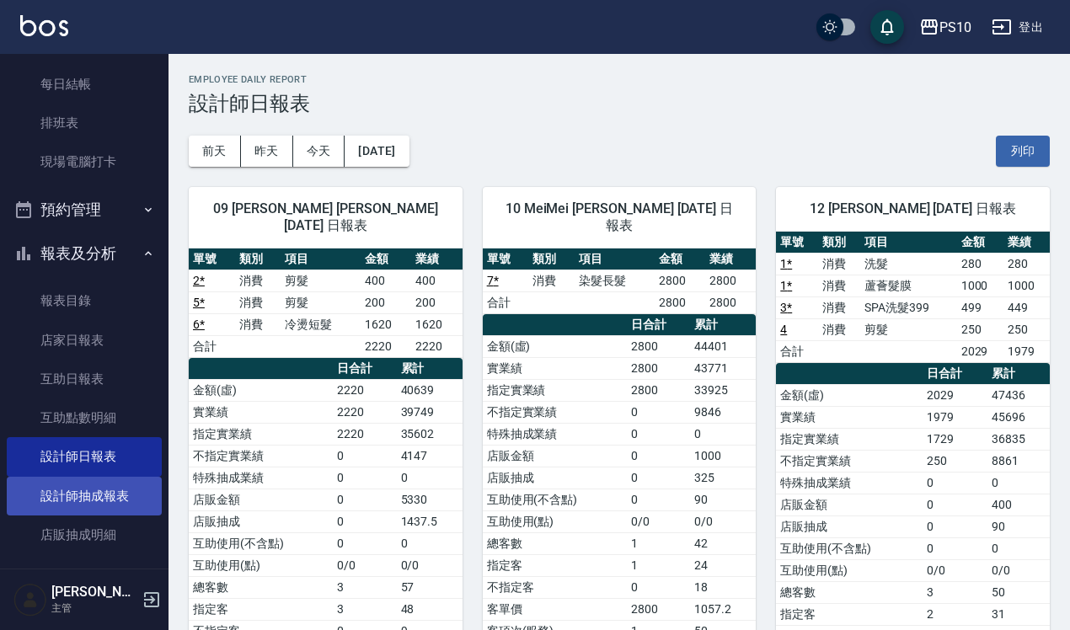
scroll to position [178, 0]
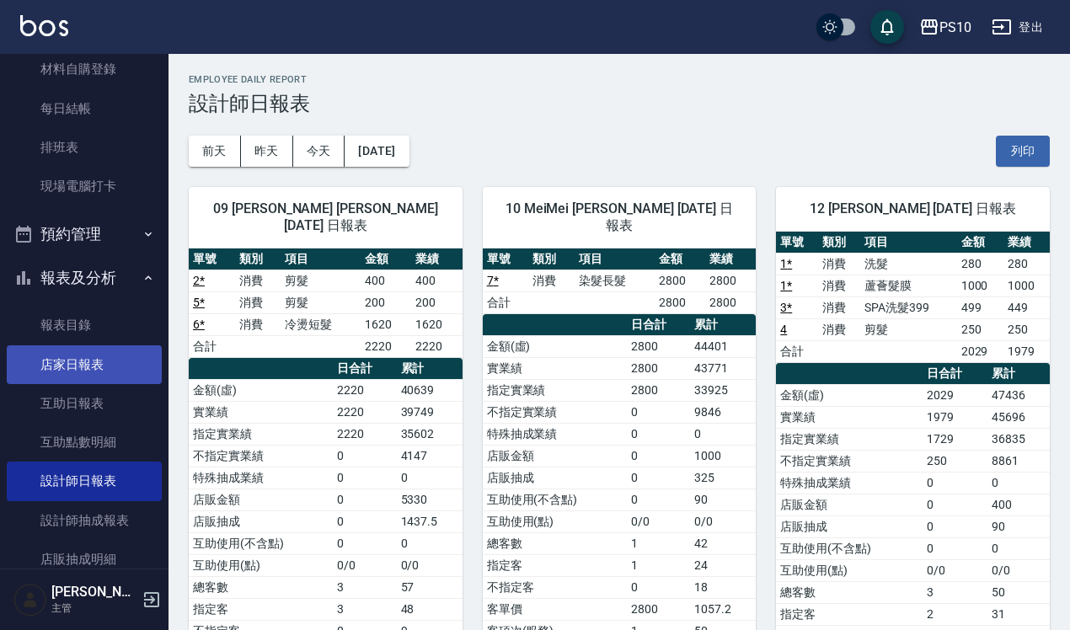
click at [142, 360] on link "店家日報表" at bounding box center [84, 364] width 155 height 39
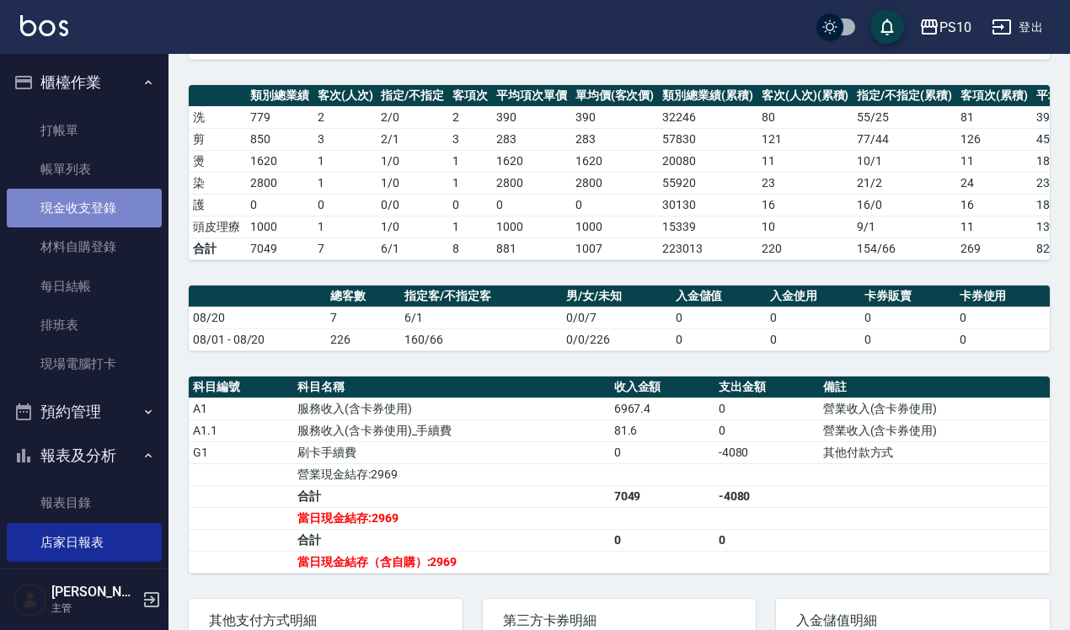
click at [119, 201] on link "現金收支登錄" at bounding box center [84, 208] width 155 height 39
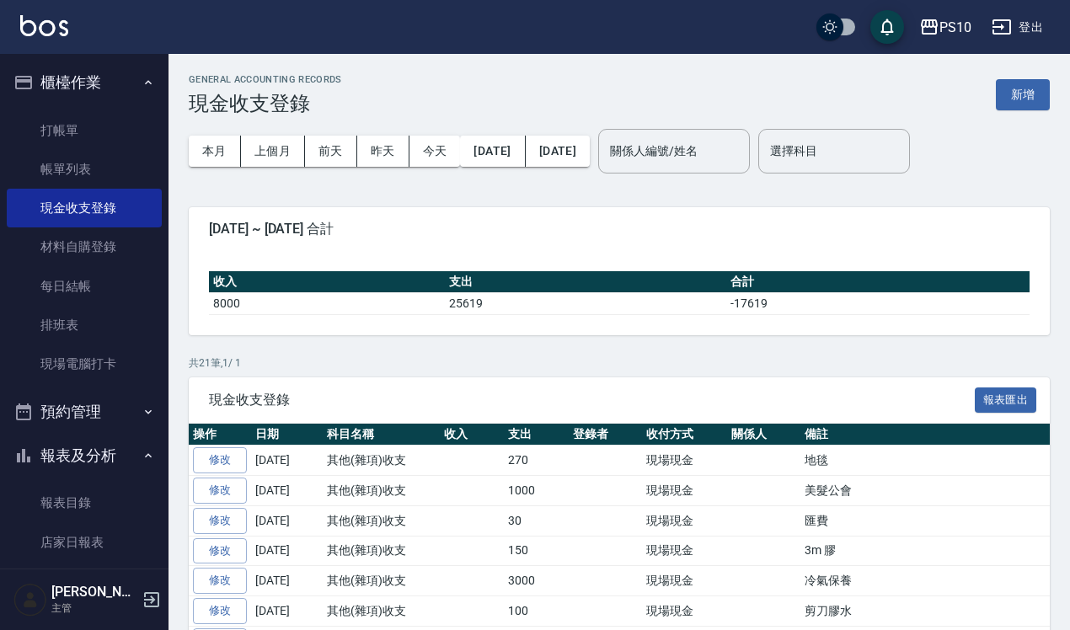
click at [1062, 99] on div "GENERAL ACCOUNTING RECORDS 現金收支登錄 新增 本月 上個月 [DATE] [DATE] [DATE] [DATE] [DATE] …" at bounding box center [620, 599] width 902 height 1090
click at [1036, 86] on button "新增" at bounding box center [1023, 94] width 54 height 31
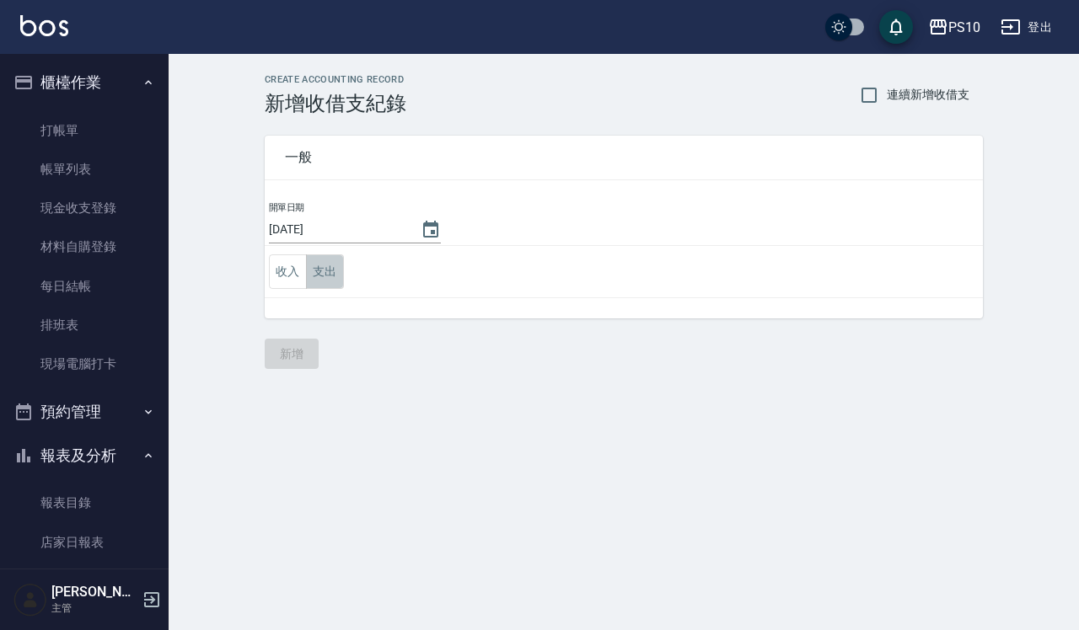
click at [313, 276] on button "支出" at bounding box center [325, 271] width 38 height 35
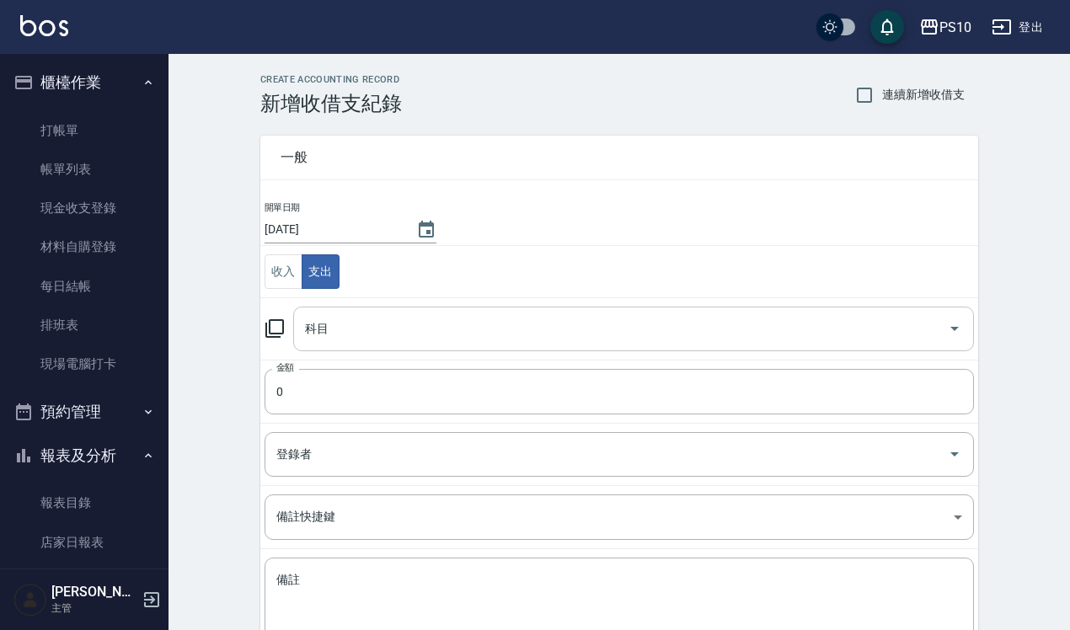
click at [388, 330] on input "科目" at bounding box center [621, 328] width 640 height 29
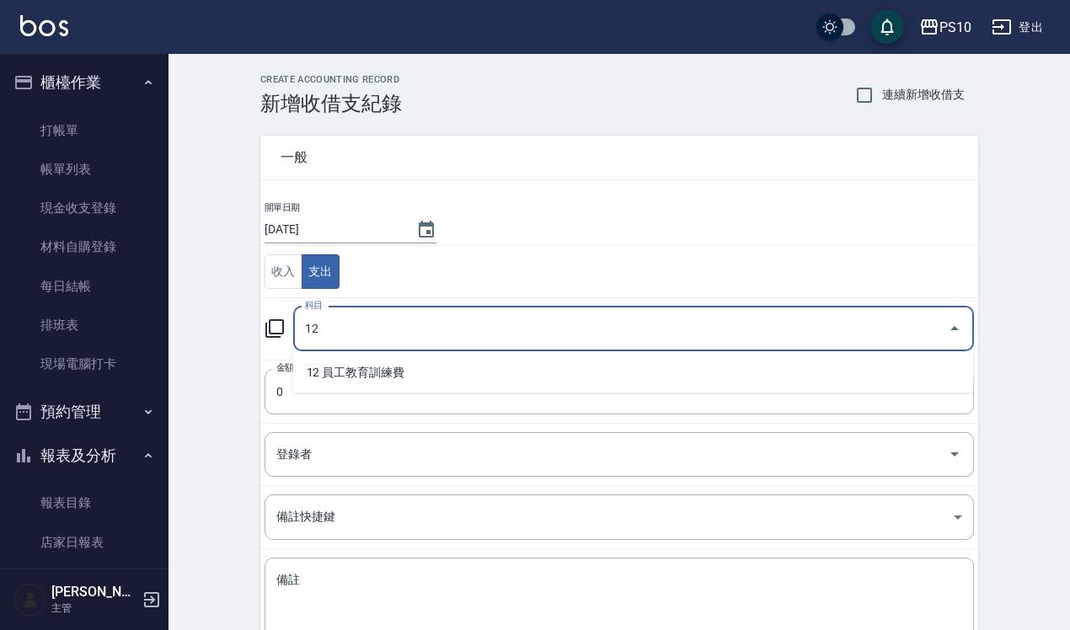
type input "1"
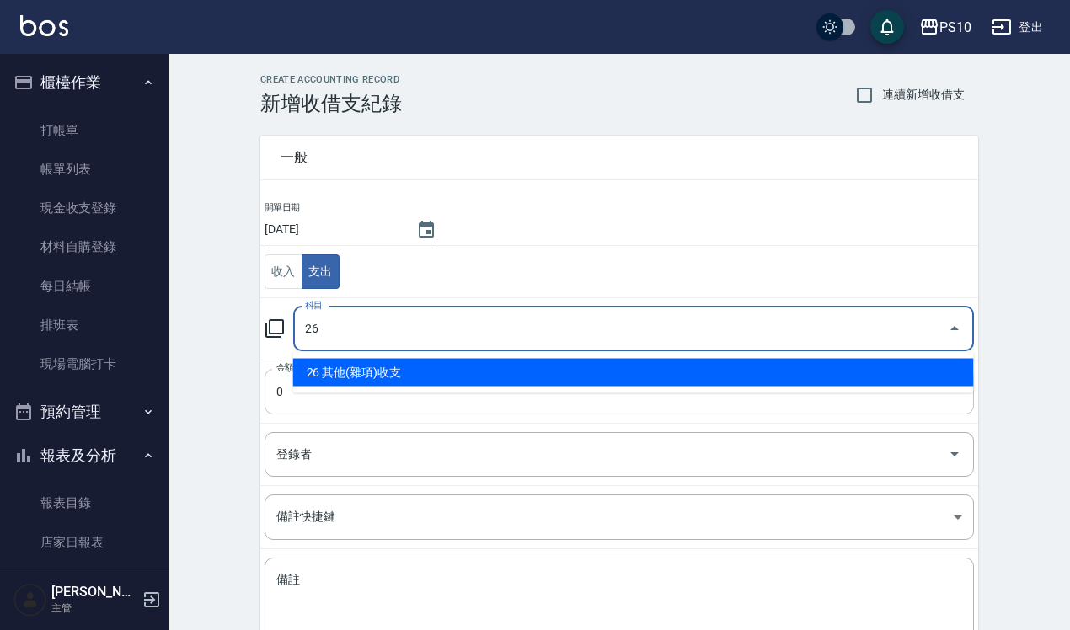
click at [405, 369] on li "26 其他(雜項)收支" at bounding box center [633, 373] width 681 height 28
type input "26 其他(雜項)收支"
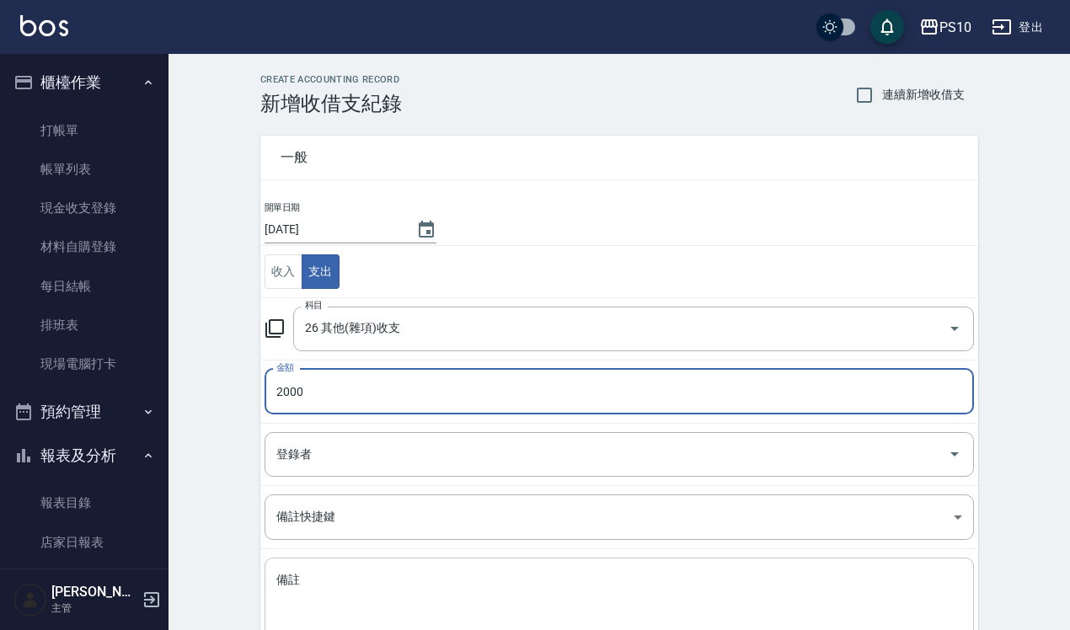
type input "2000"
click at [427, 599] on textarea "備註" at bounding box center [619, 600] width 686 height 57
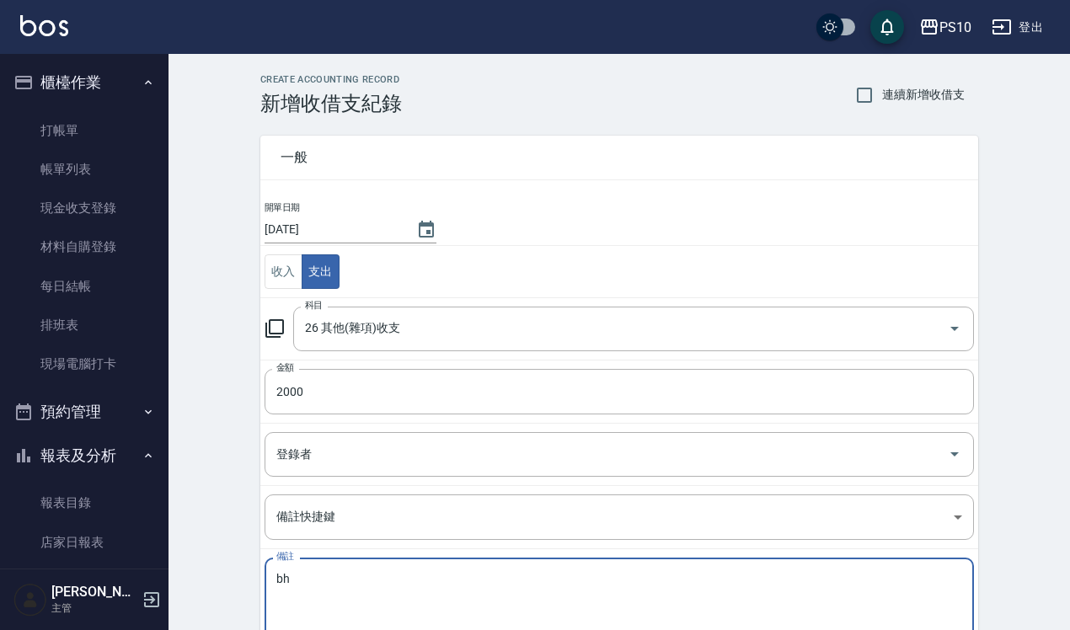
type textarea "b"
type textarea "ㄖ"
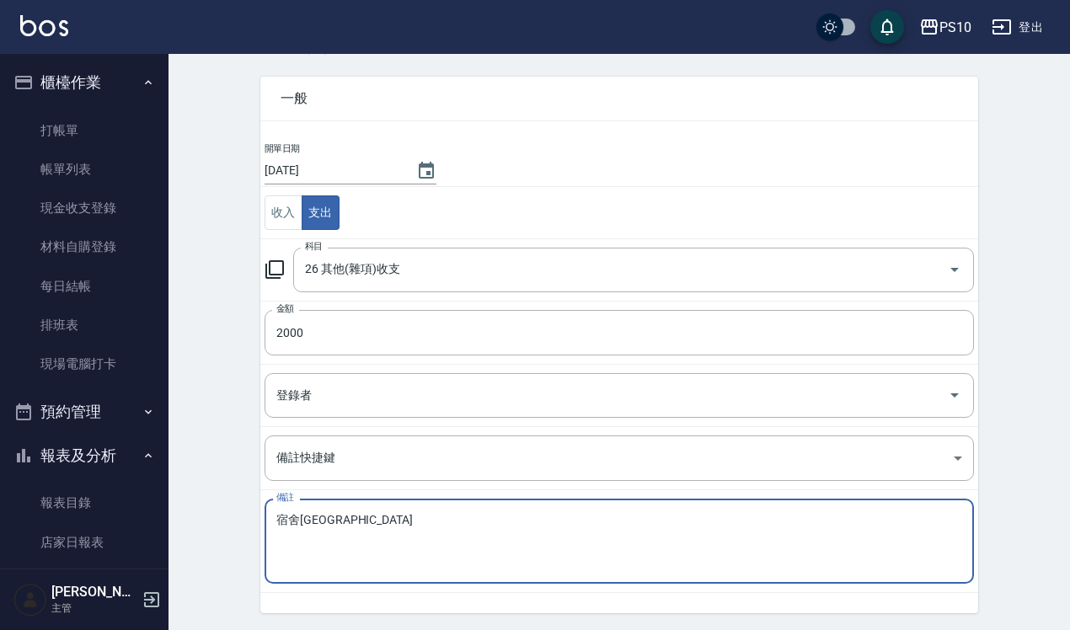
scroll to position [105, 0]
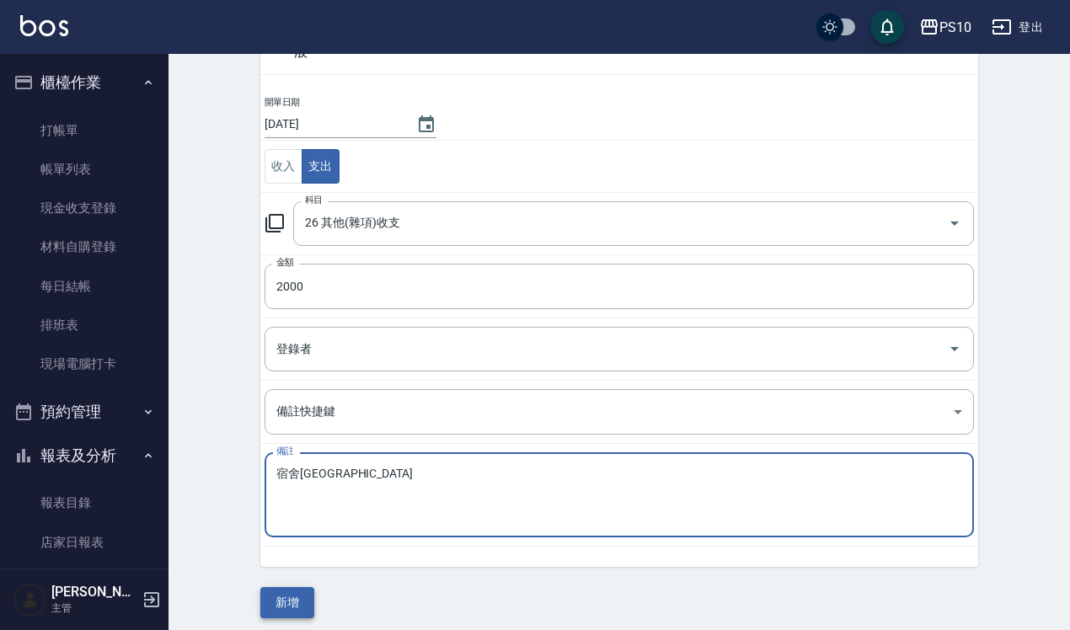
type textarea "宿舍[GEOGRAPHIC_DATA]"
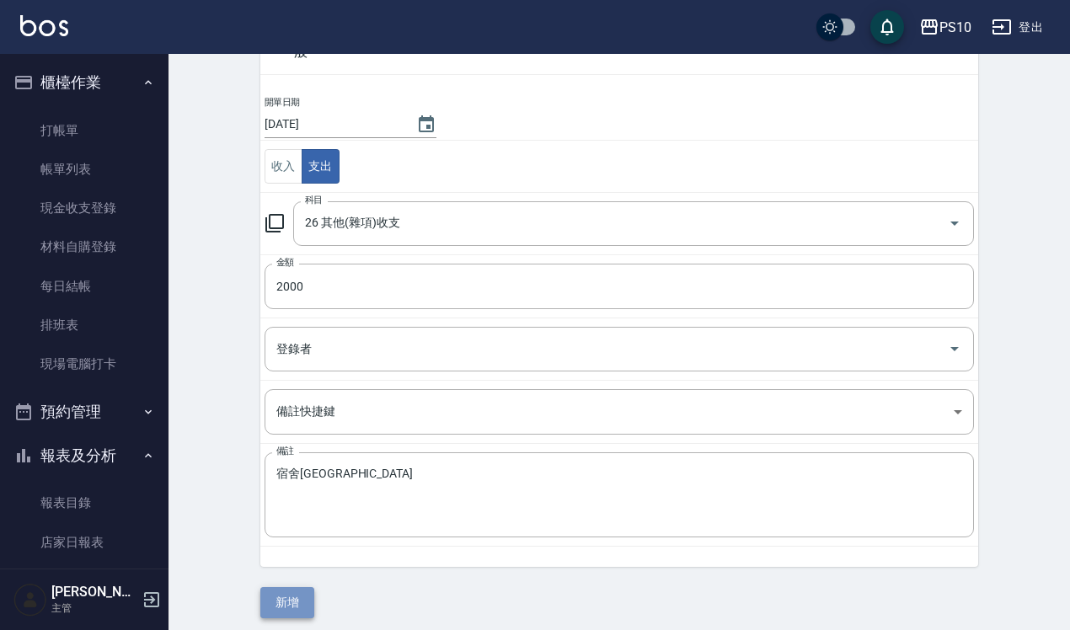
click at [291, 598] on button "新增" at bounding box center [287, 602] width 54 height 31
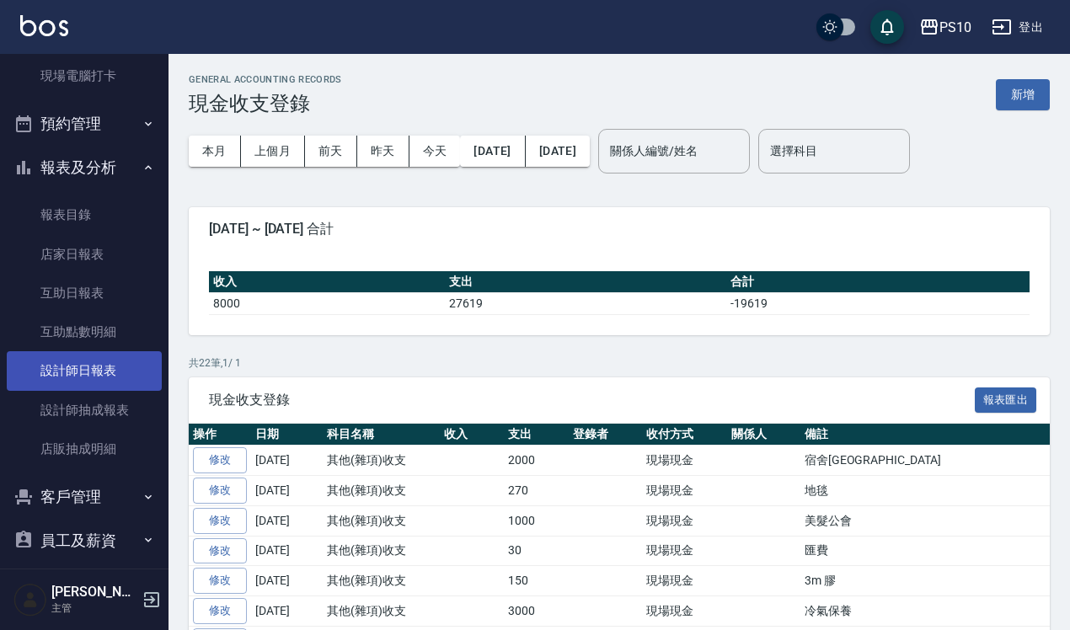
scroll to position [316, 0]
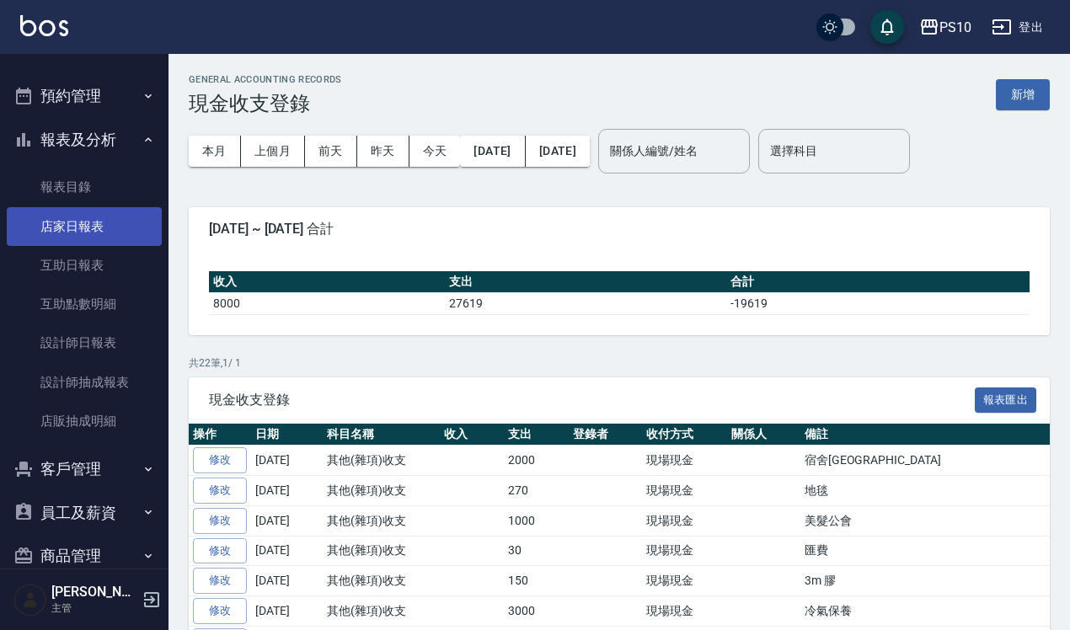
click at [99, 236] on link "店家日報表" at bounding box center [84, 226] width 155 height 39
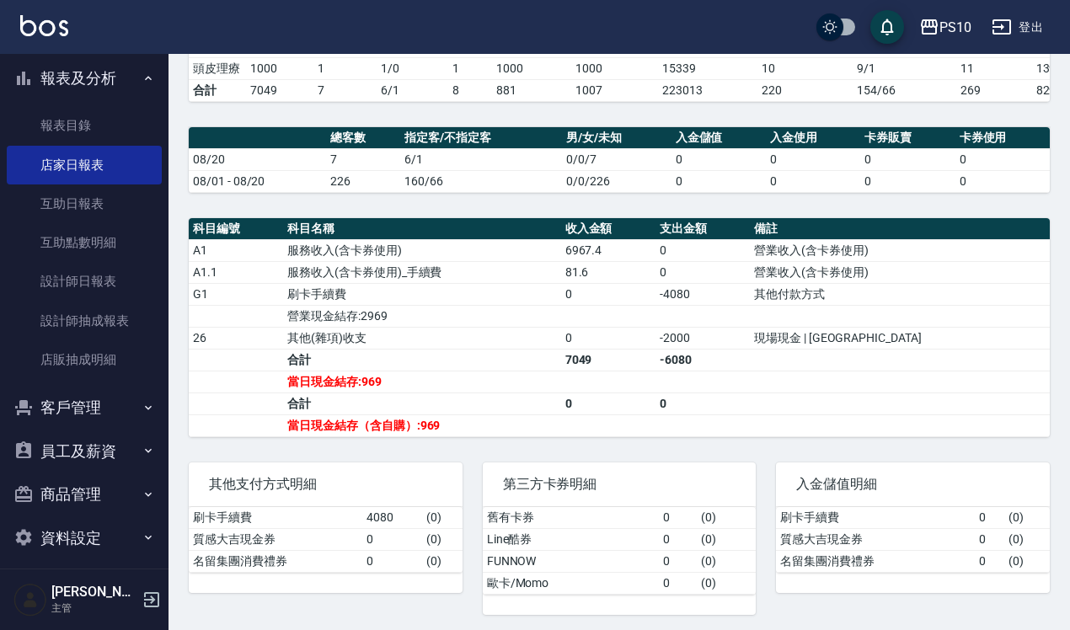
scroll to position [388, 0]
